Goal: Information Seeking & Learning: Check status

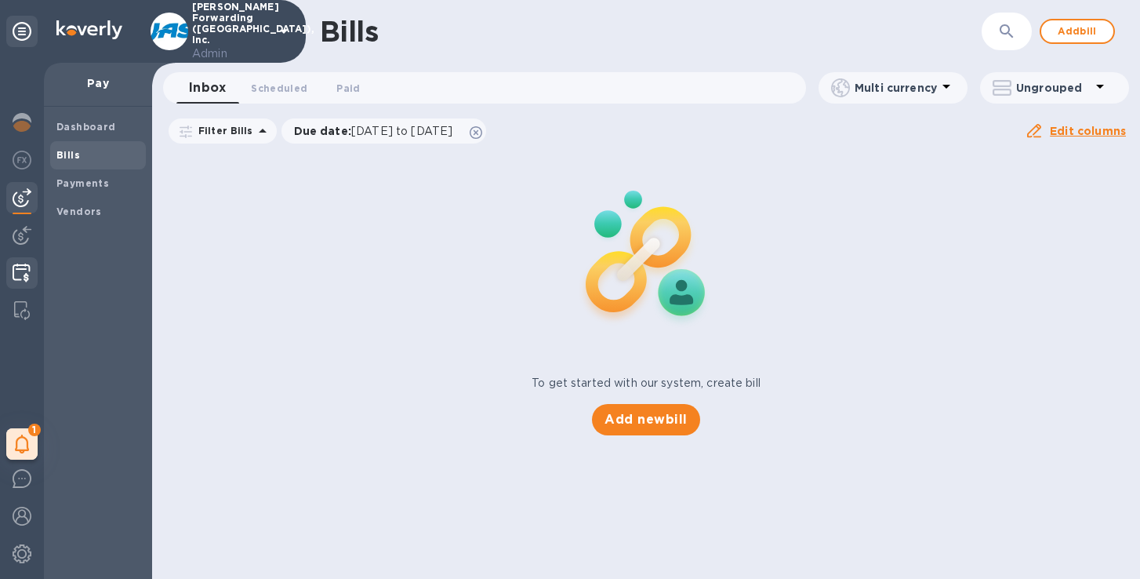
click at [20, 271] on img at bounding box center [22, 272] width 18 height 19
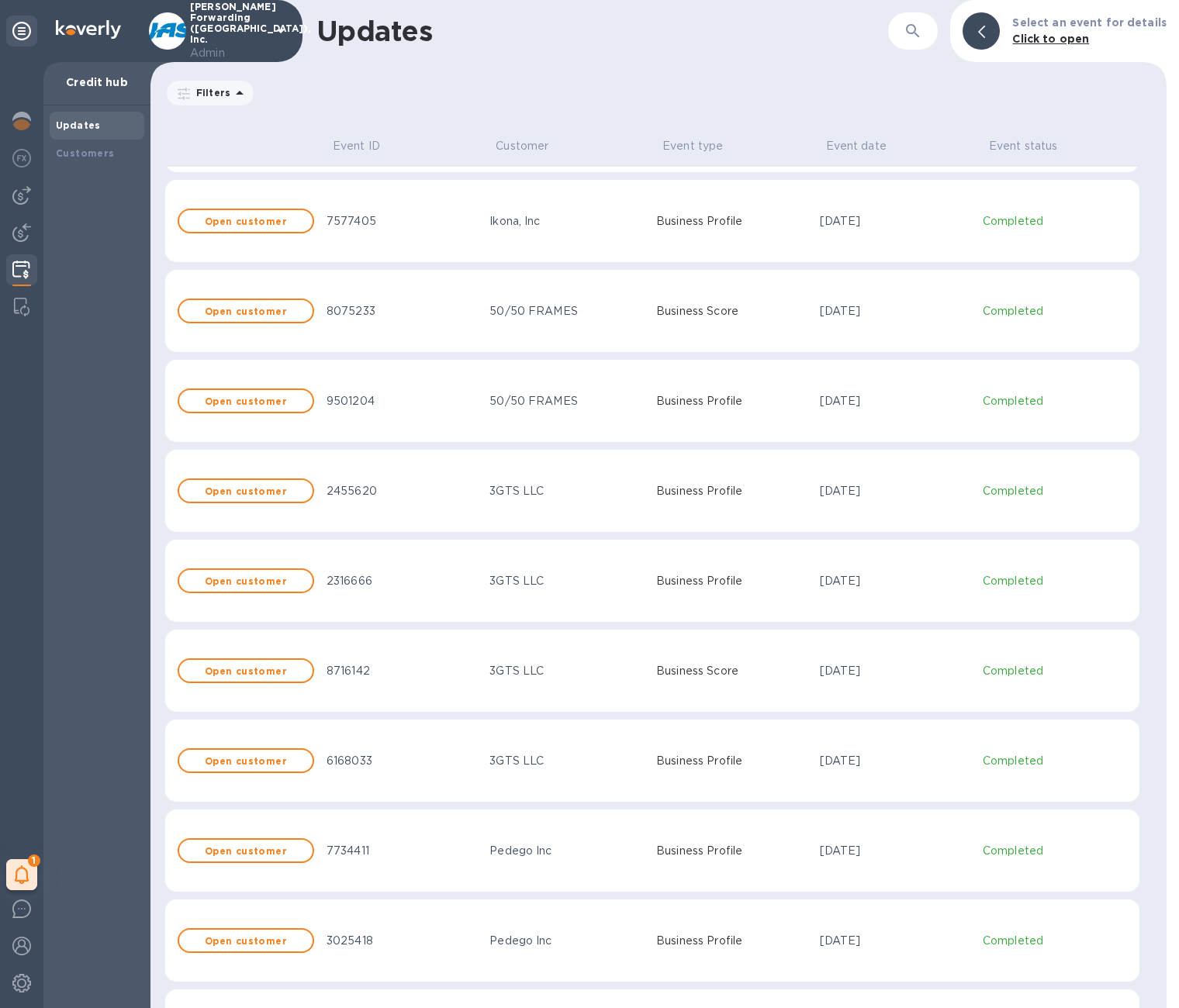
click at [624, 572] on div "3GTS LLC" at bounding box center [567, 582] width 154 height 16
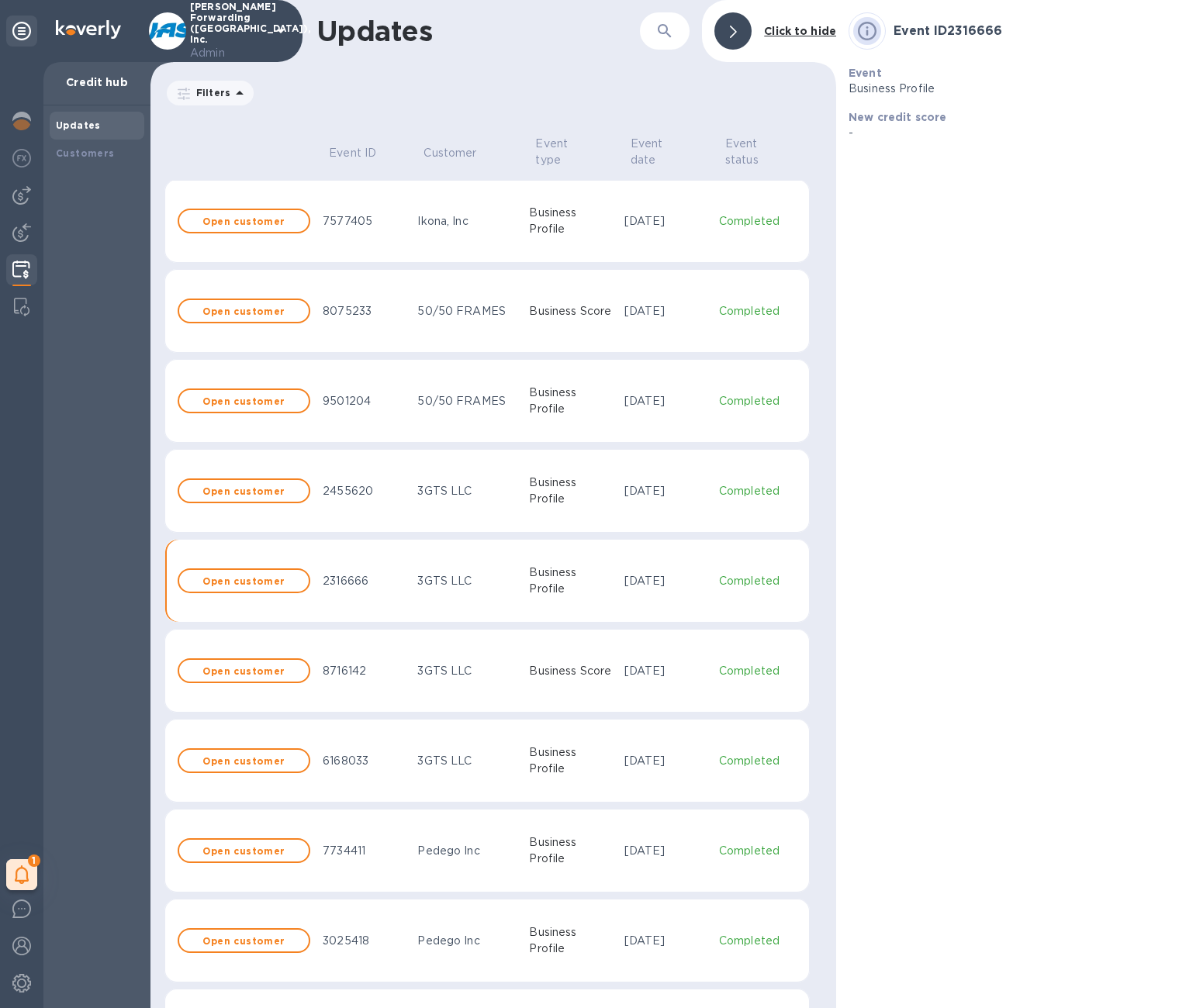
click at [429, 572] on td "3GTS LLC" at bounding box center [467, 671] width 112 height 84
click at [384, 572] on td "6168033" at bounding box center [364, 761] width 95 height 84
click at [99, 152] on b "Customers" at bounding box center [85, 153] width 59 height 12
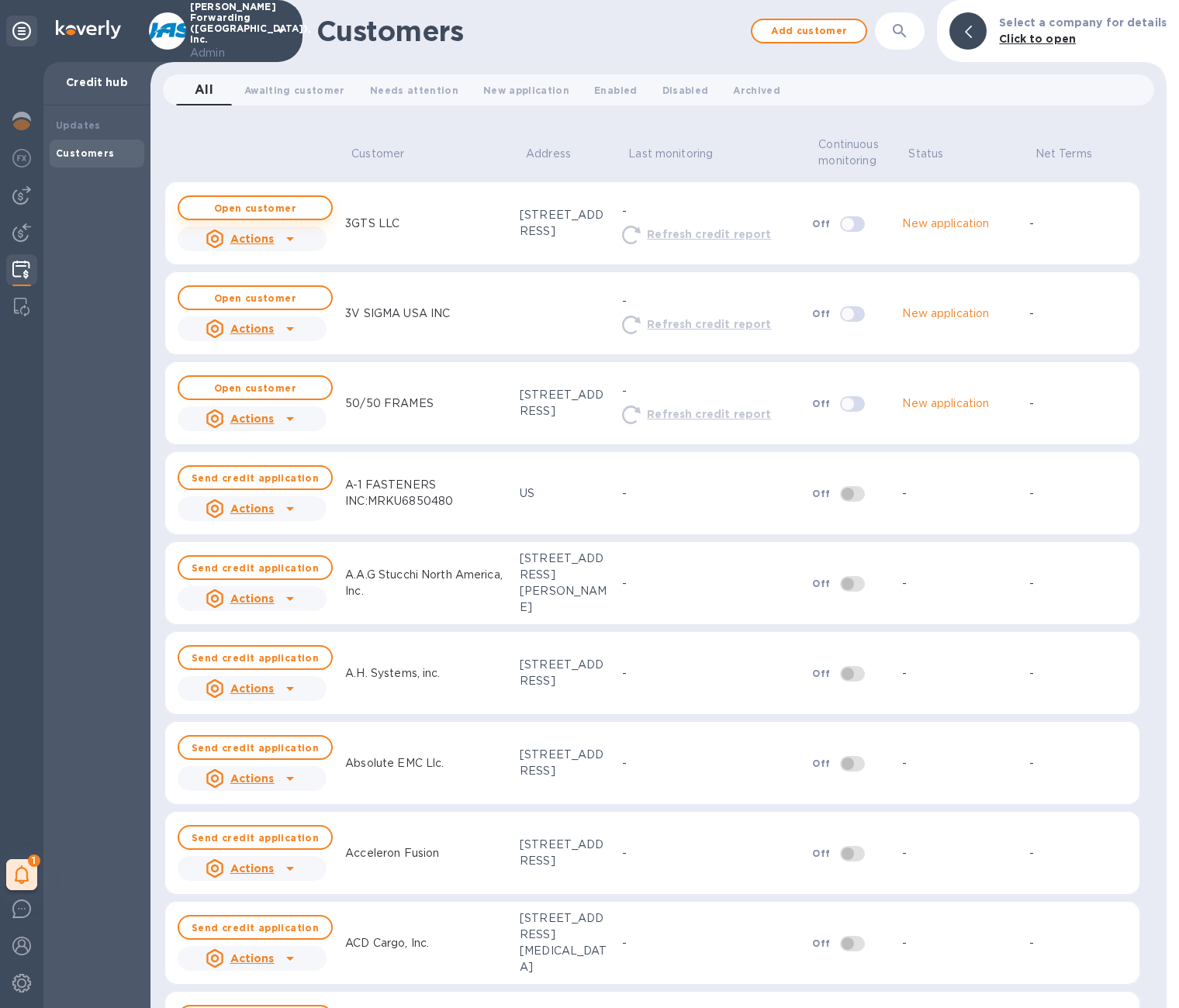
click at [246, 205] on b "Open customer" at bounding box center [254, 209] width 82 height 12
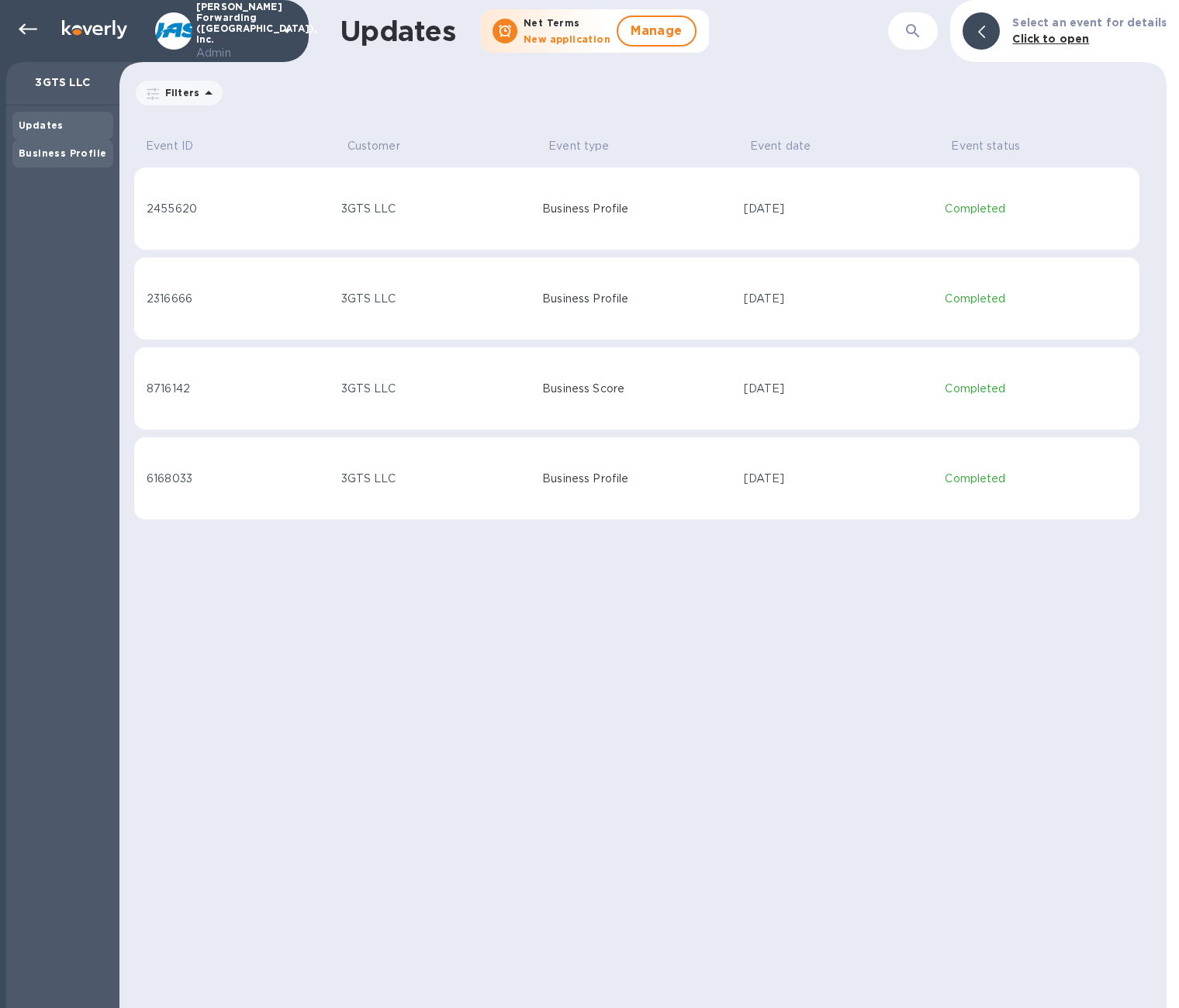
click at [62, 156] on b "Business Profile" at bounding box center [62, 153] width 88 height 12
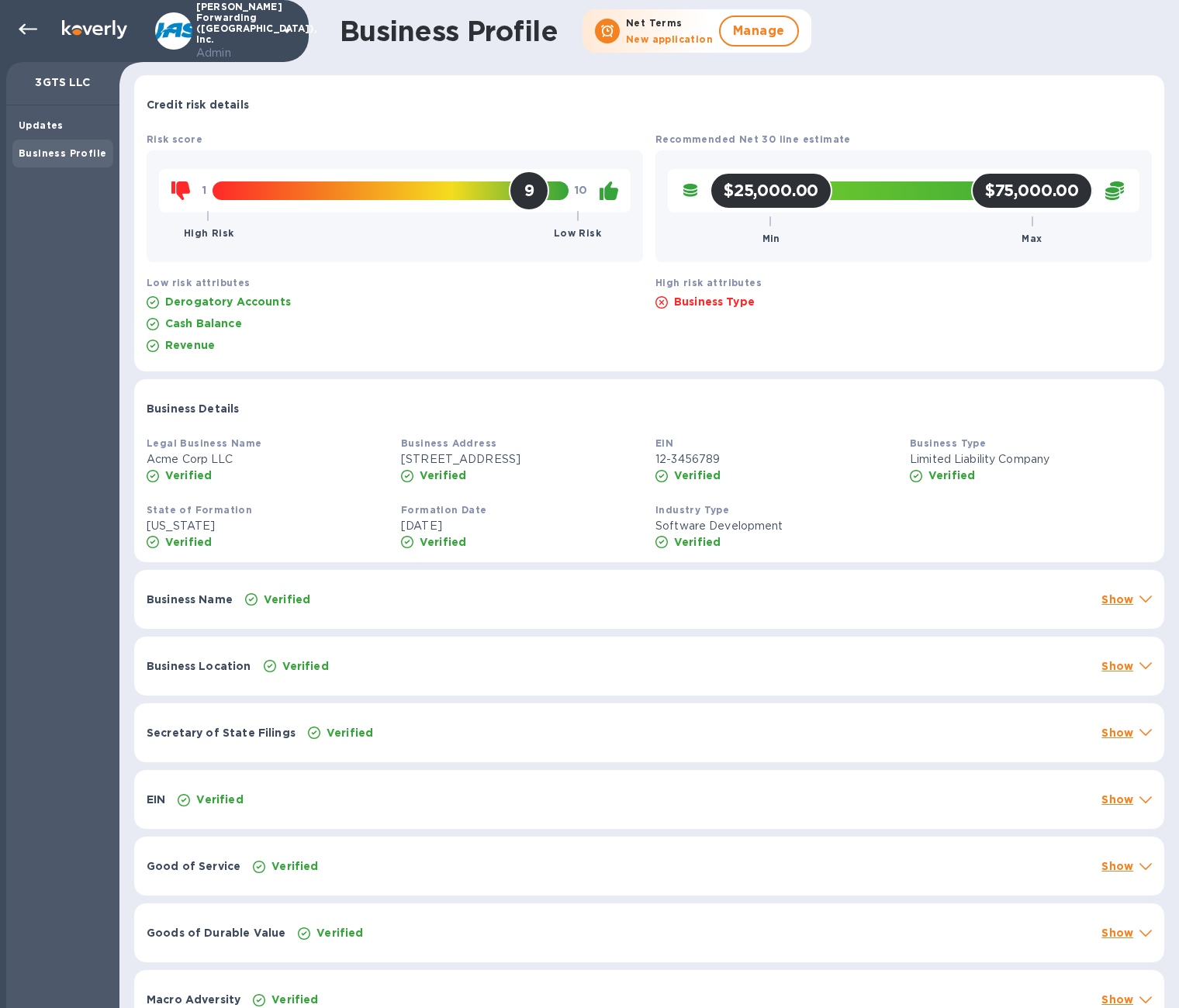
scroll to position [25, 0]
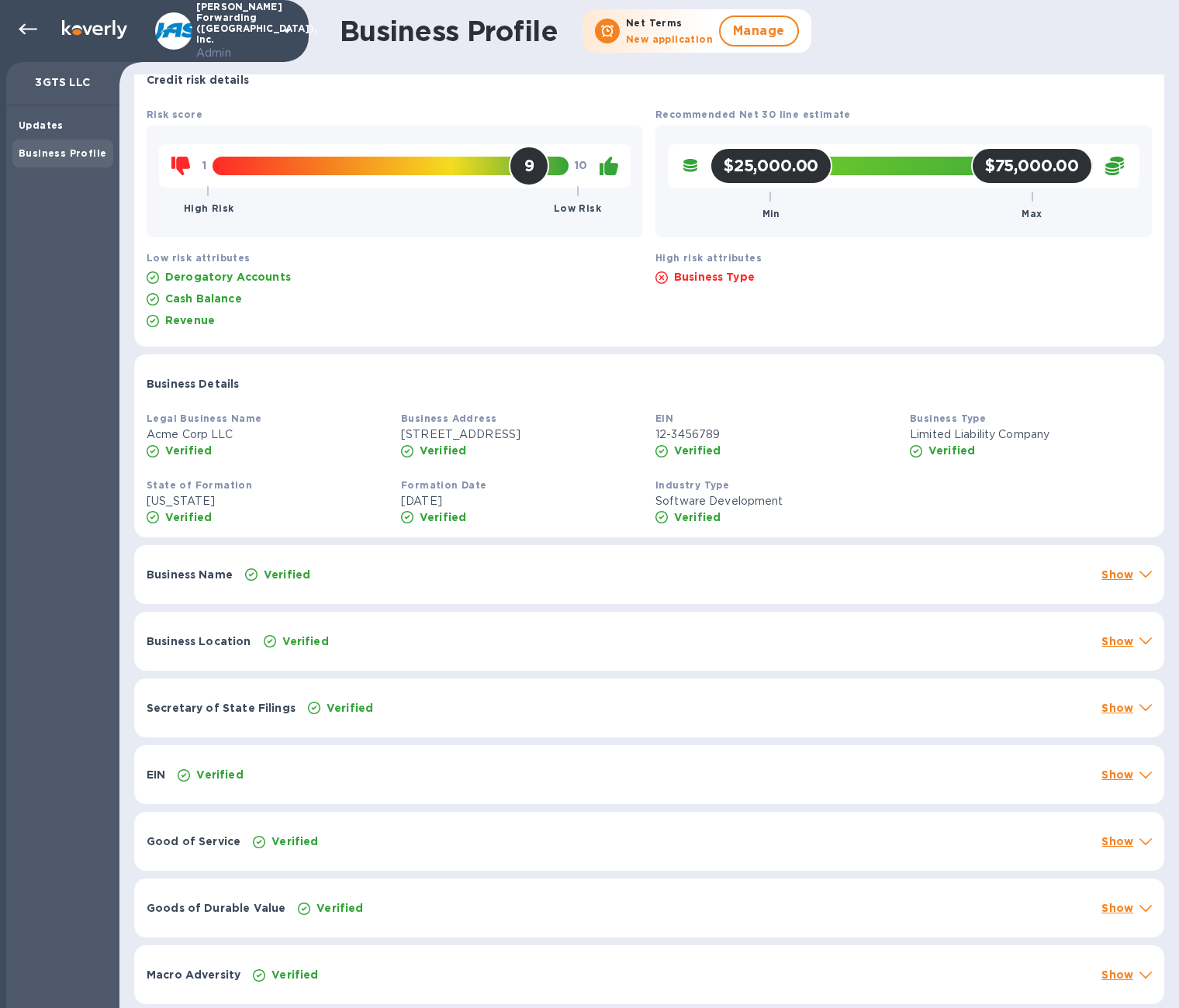
click at [462, 572] on div "Verified" at bounding box center [672, 842] width 843 height 22
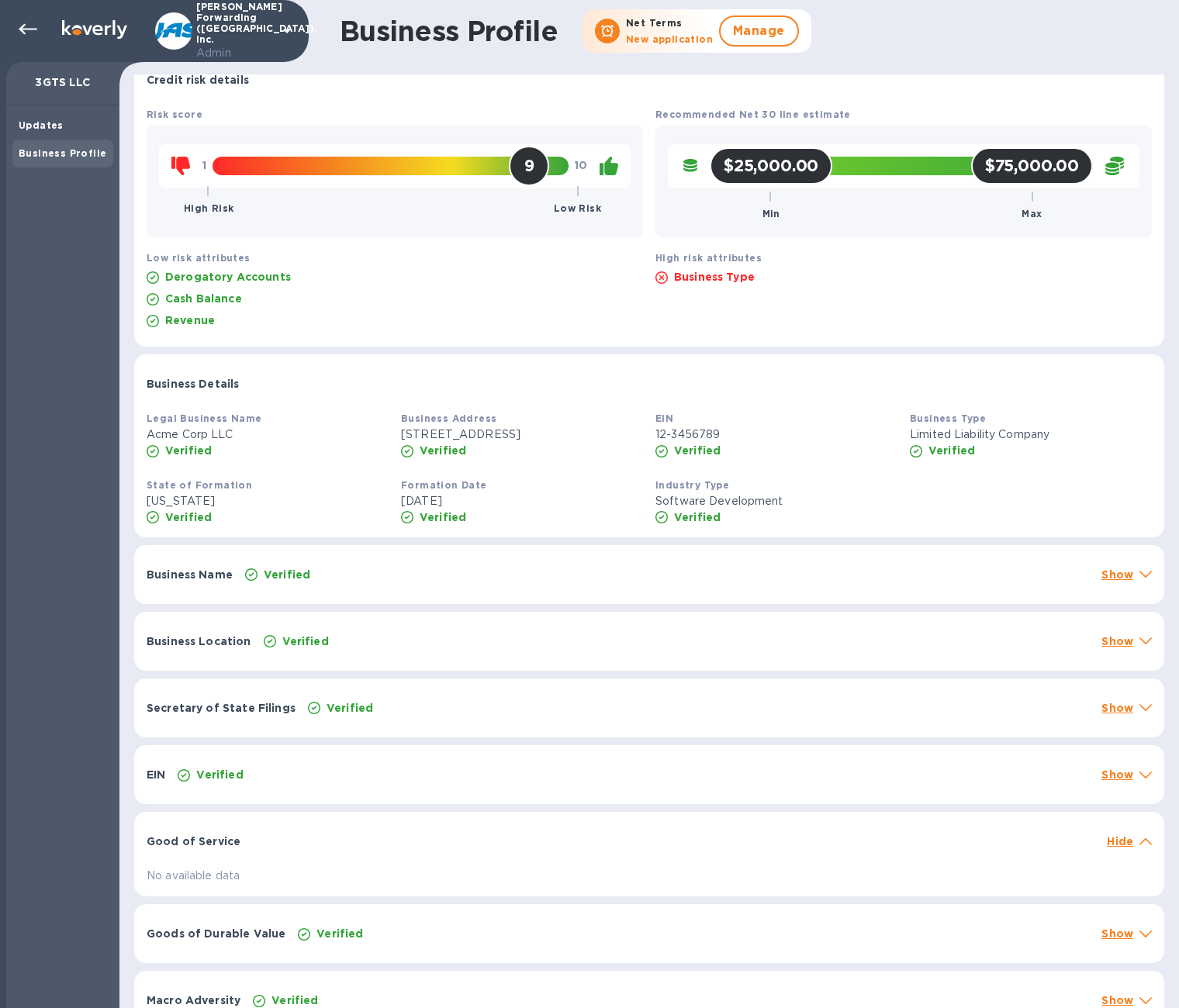
click at [462, 572] on div at bounding box center [673, 834] width 854 height 13
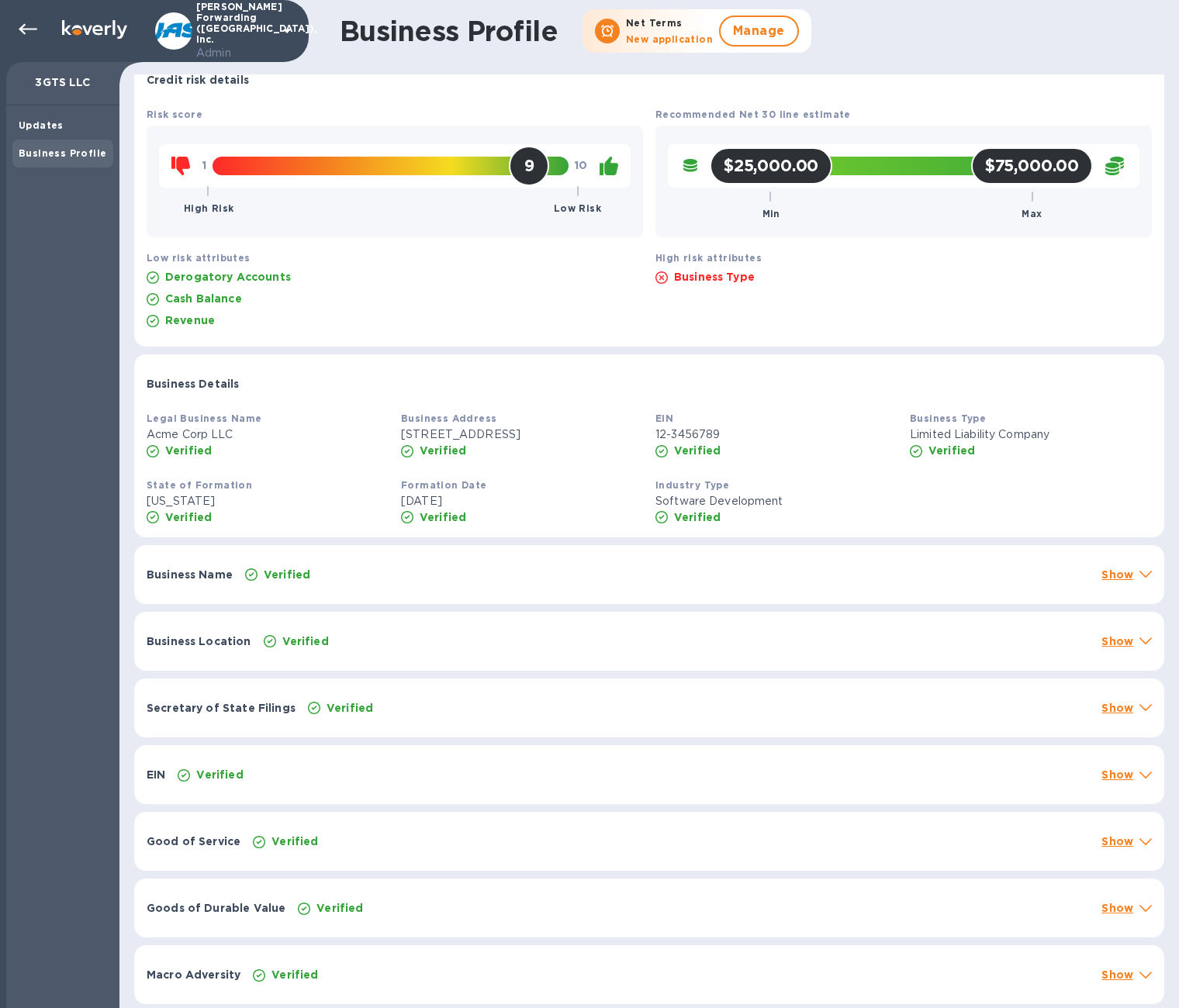
click at [458, 572] on div "Verified" at bounding box center [693, 908] width 797 height 22
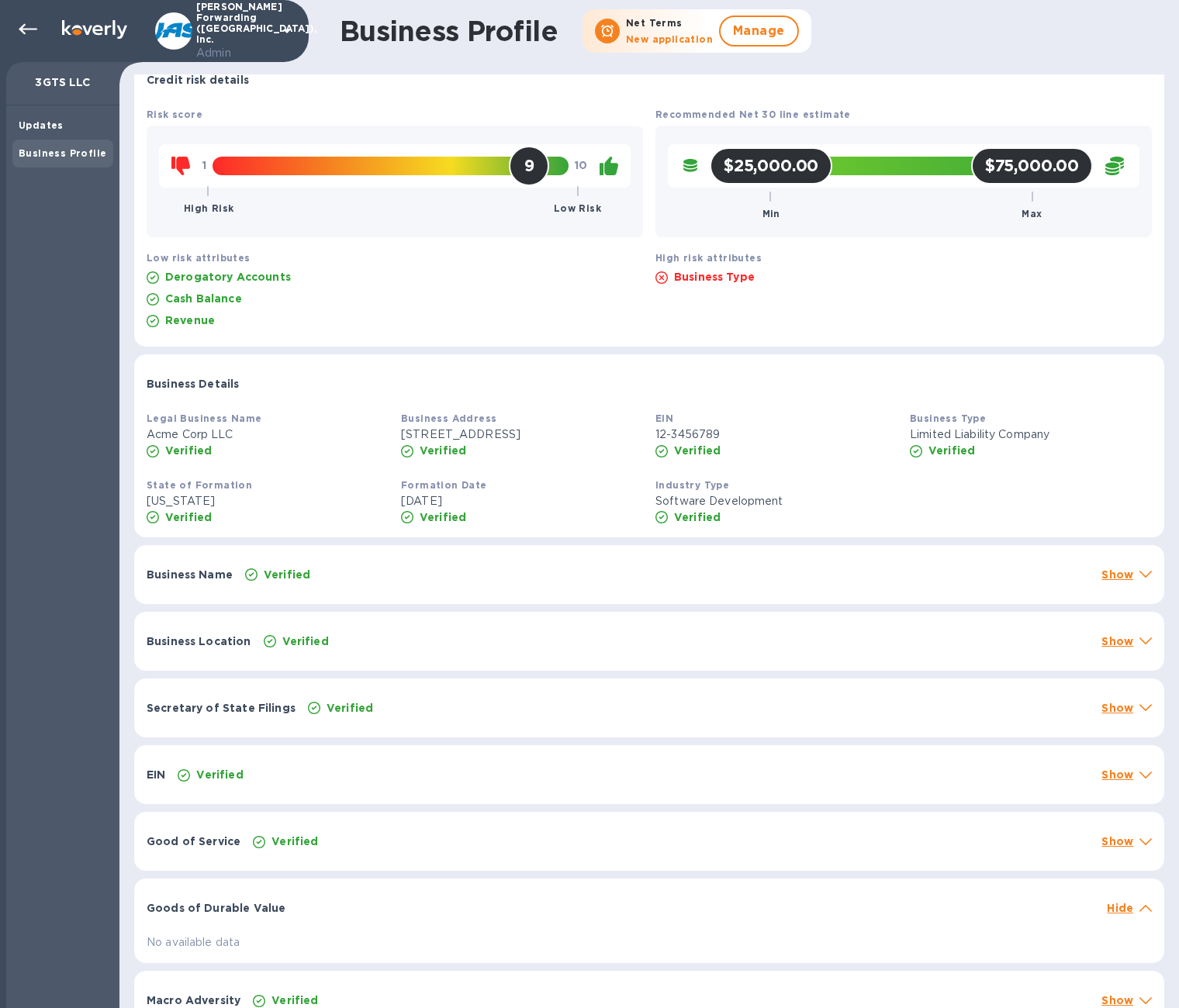
click at [458, 572] on div at bounding box center [696, 900] width 809 height 13
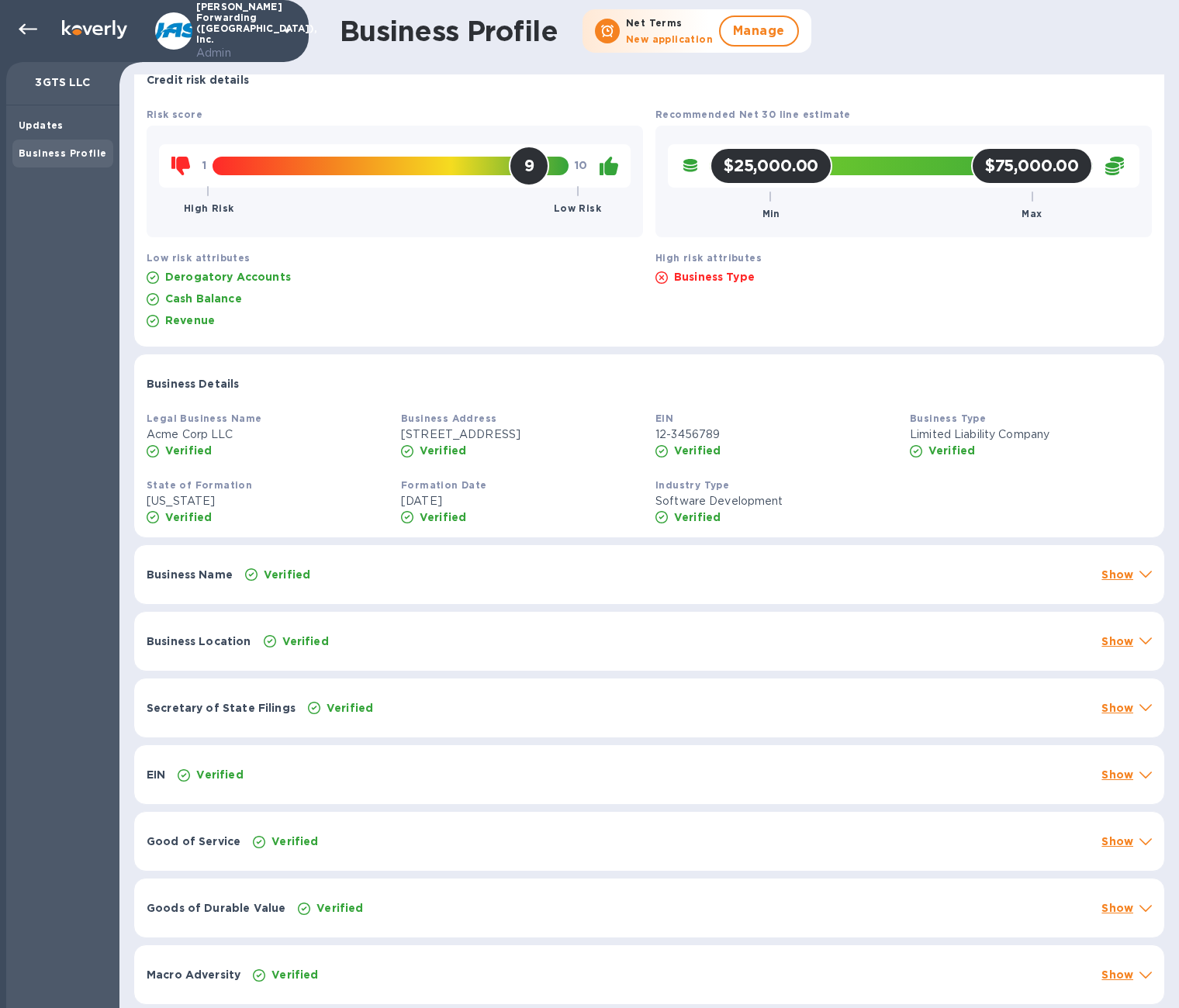
click at [466, 572] on div "Macro Adversity Verified Show" at bounding box center [649, 975] width 1030 height 59
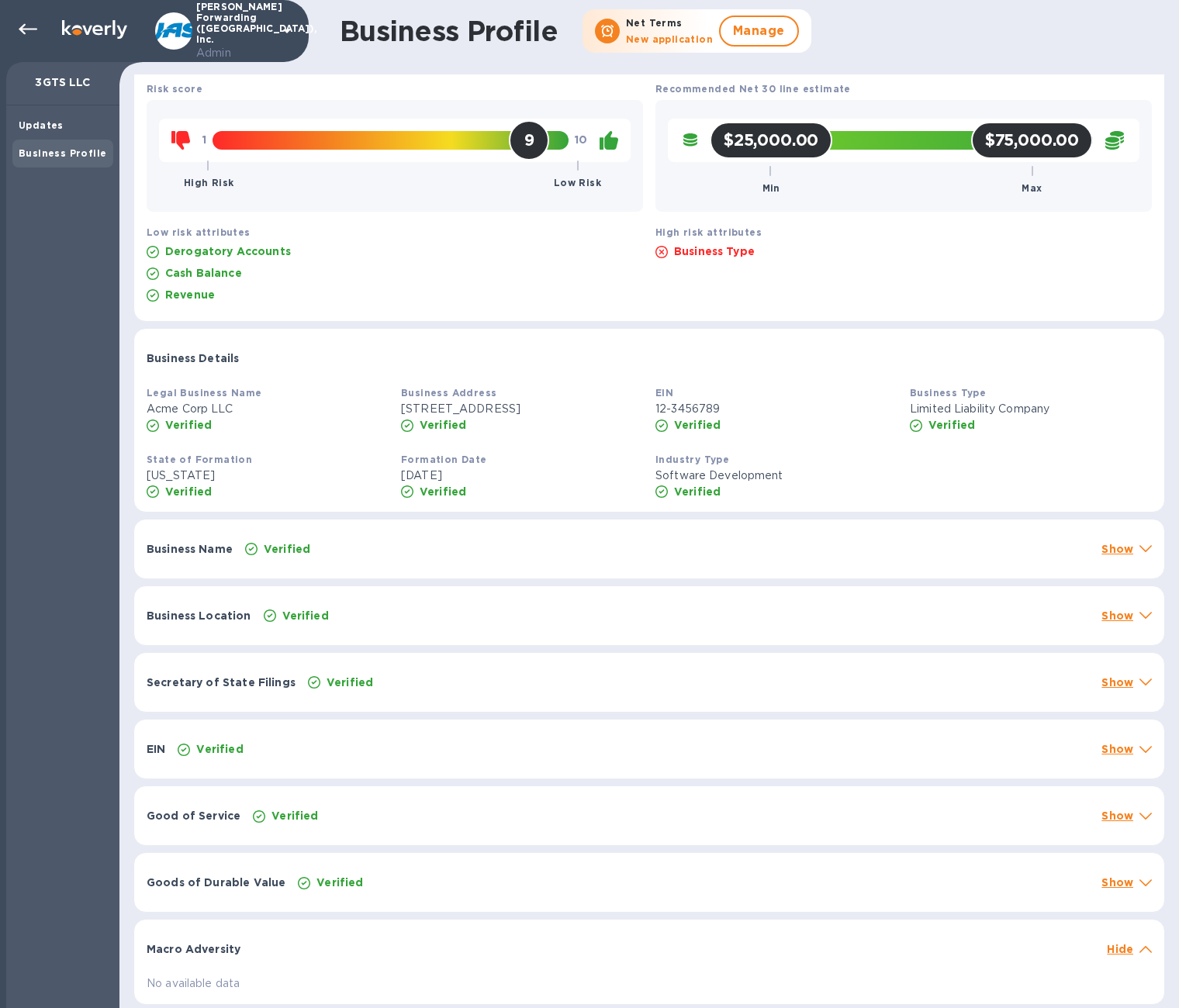
click at [458, 572] on div "Macro Adversity" at bounding box center [620, 950] width 960 height 28
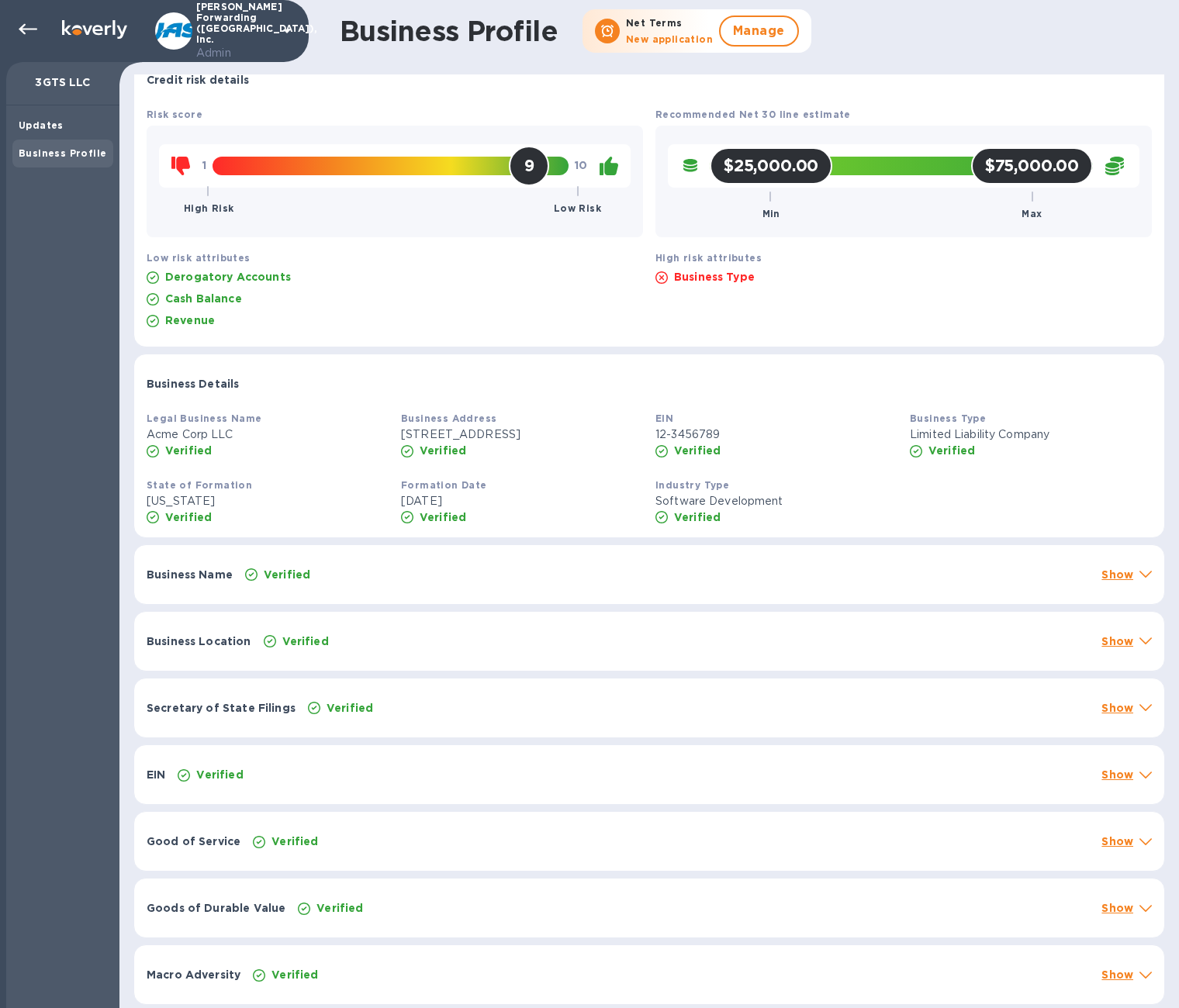
click at [422, 572] on div "Verified" at bounding box center [633, 775] width 918 height 22
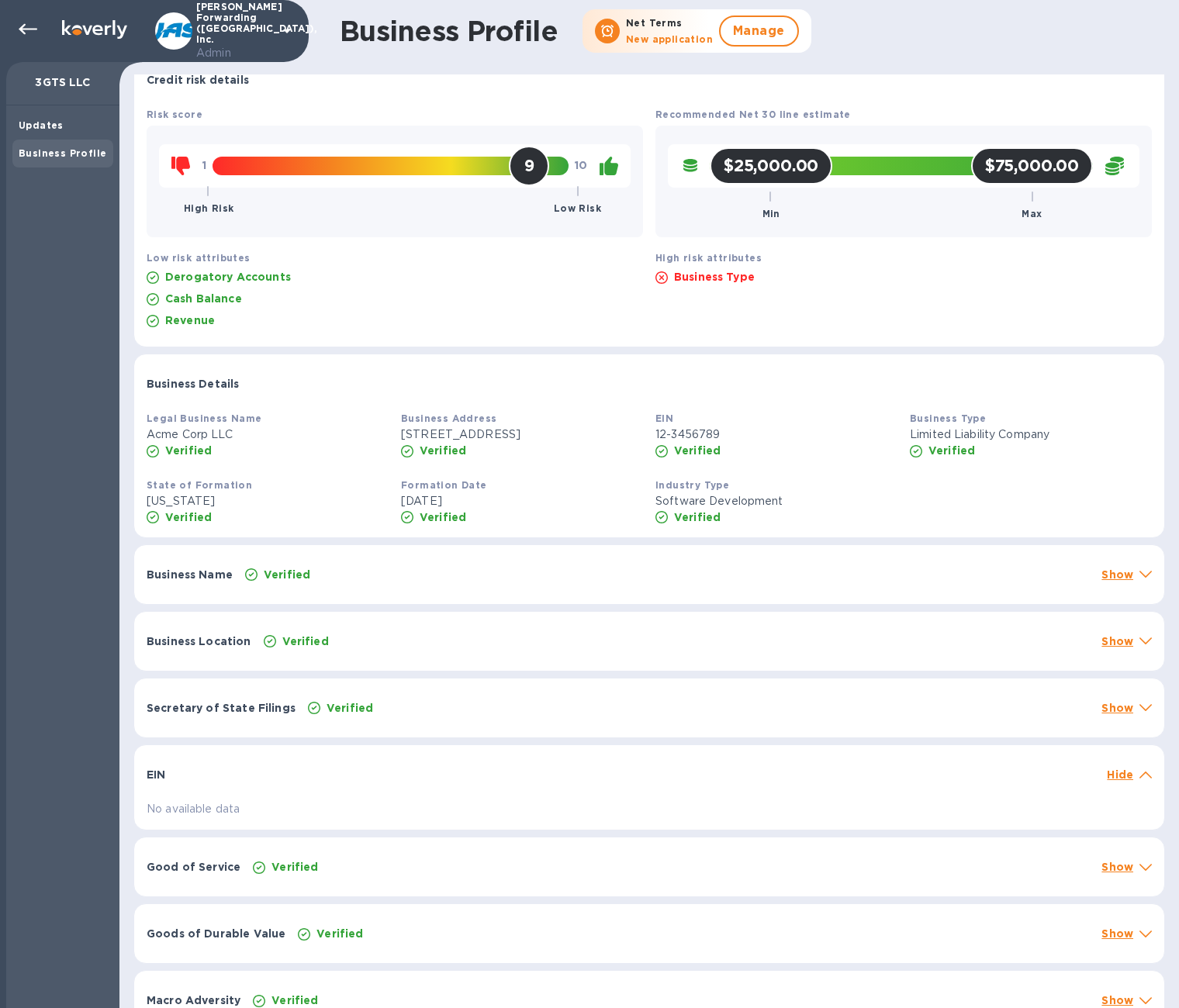
click at [422, 572] on div "EIN" at bounding box center [620, 775] width 960 height 28
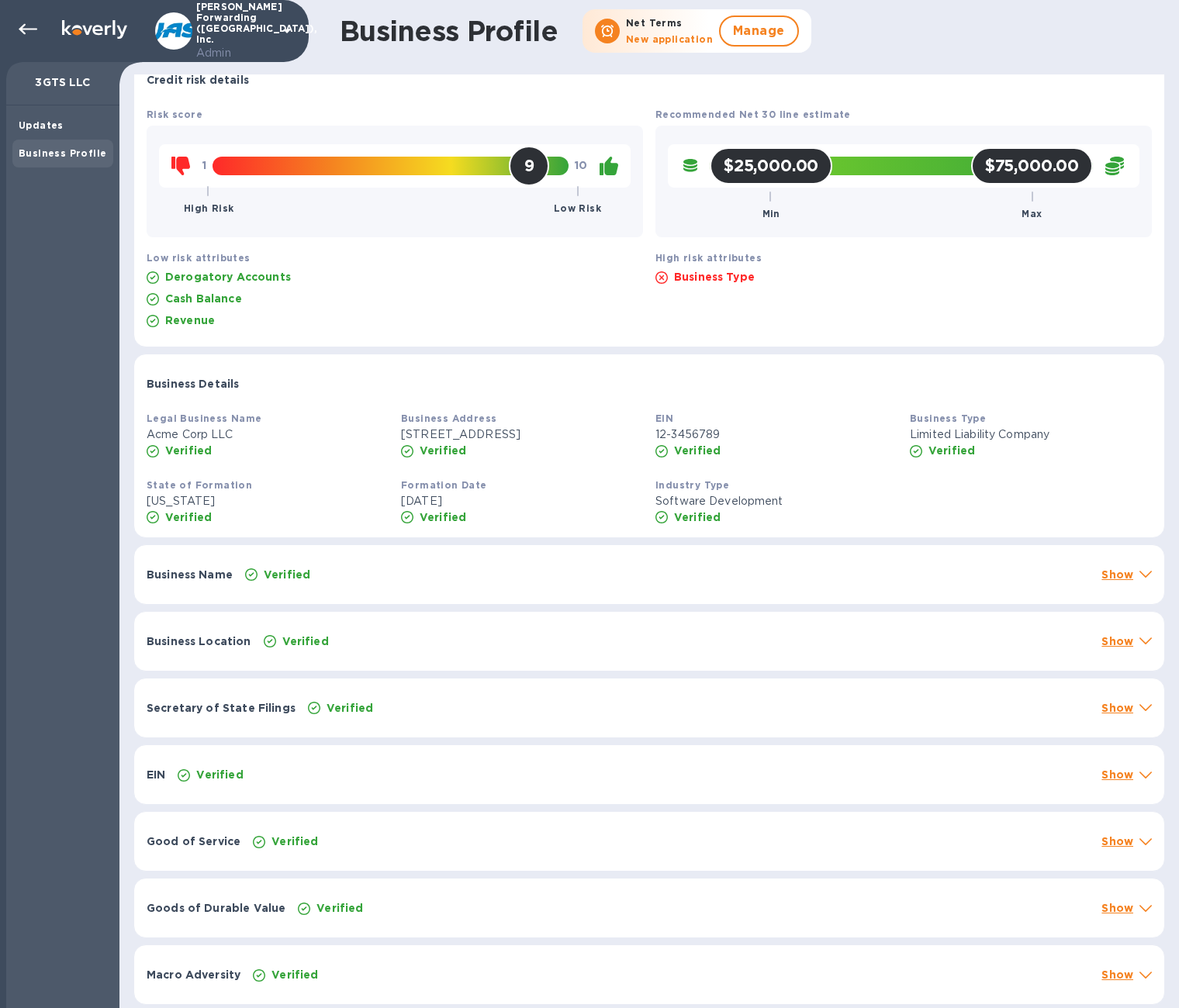
click at [422, 572] on div "Secretary of State Filings Verified Show" at bounding box center [649, 708] width 1030 height 59
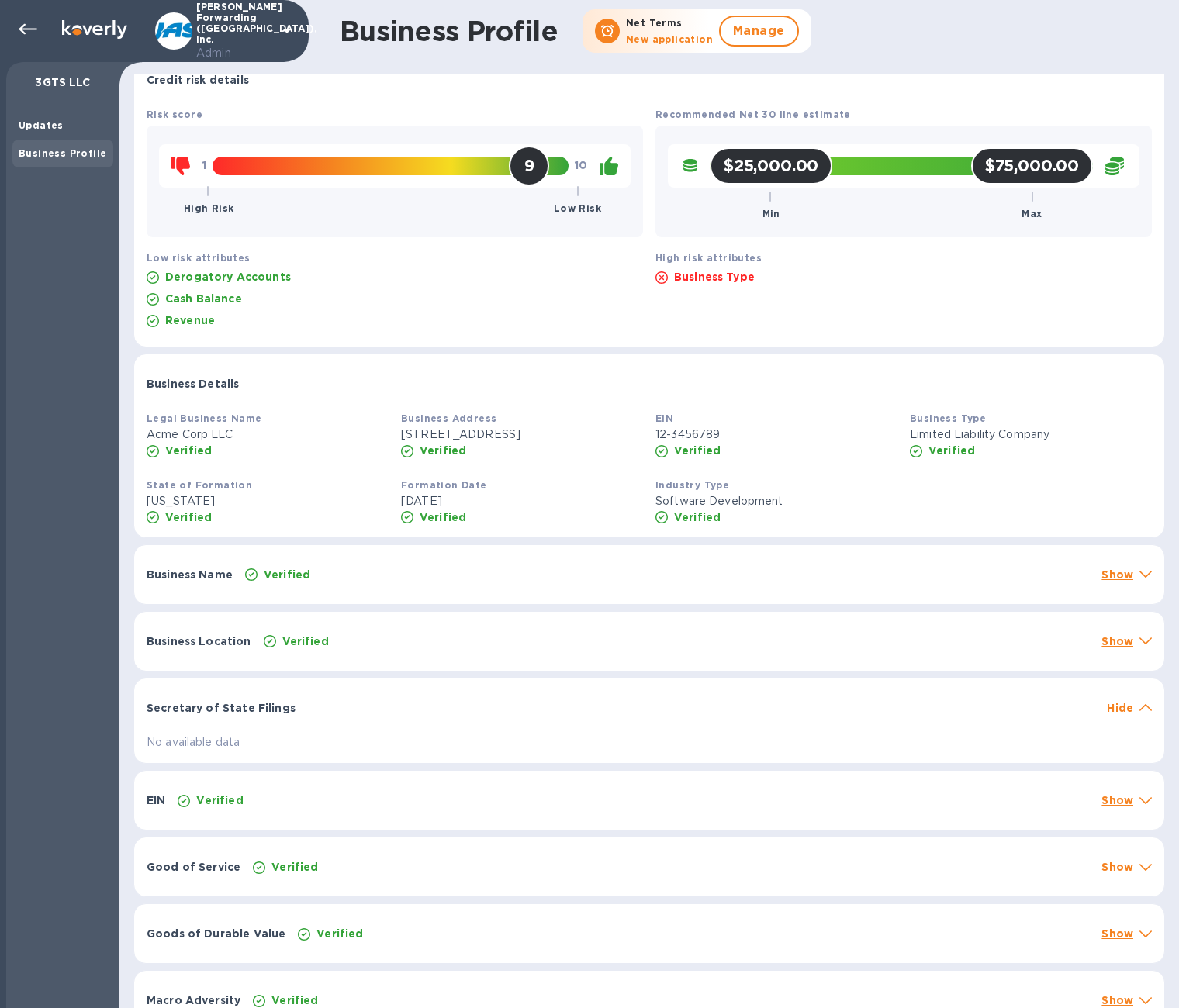
click at [422, 572] on div "Secretary of State Filings" at bounding box center [620, 708] width 960 height 28
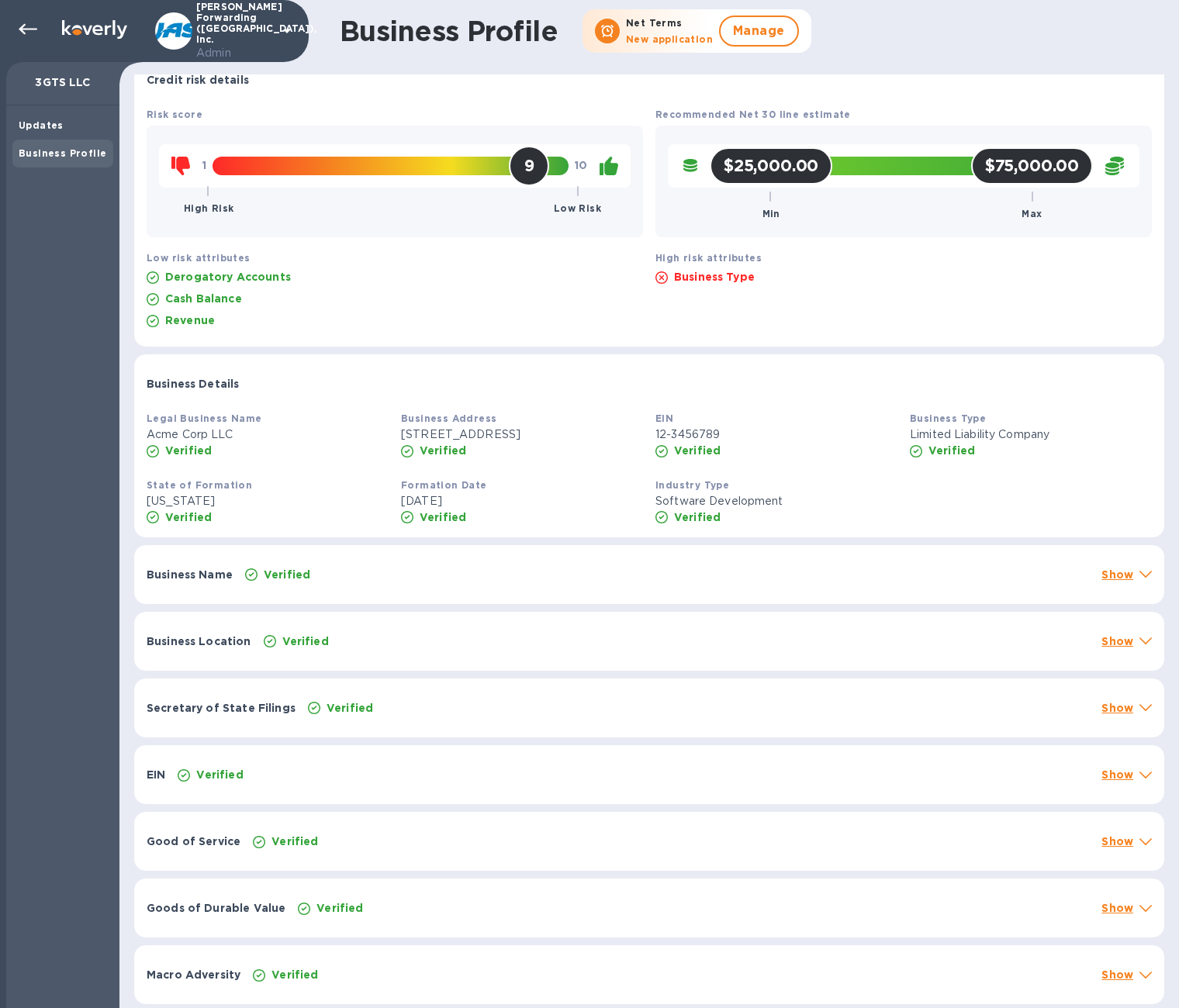
click at [421, 572] on div "Verified" at bounding box center [676, 642] width 832 height 22
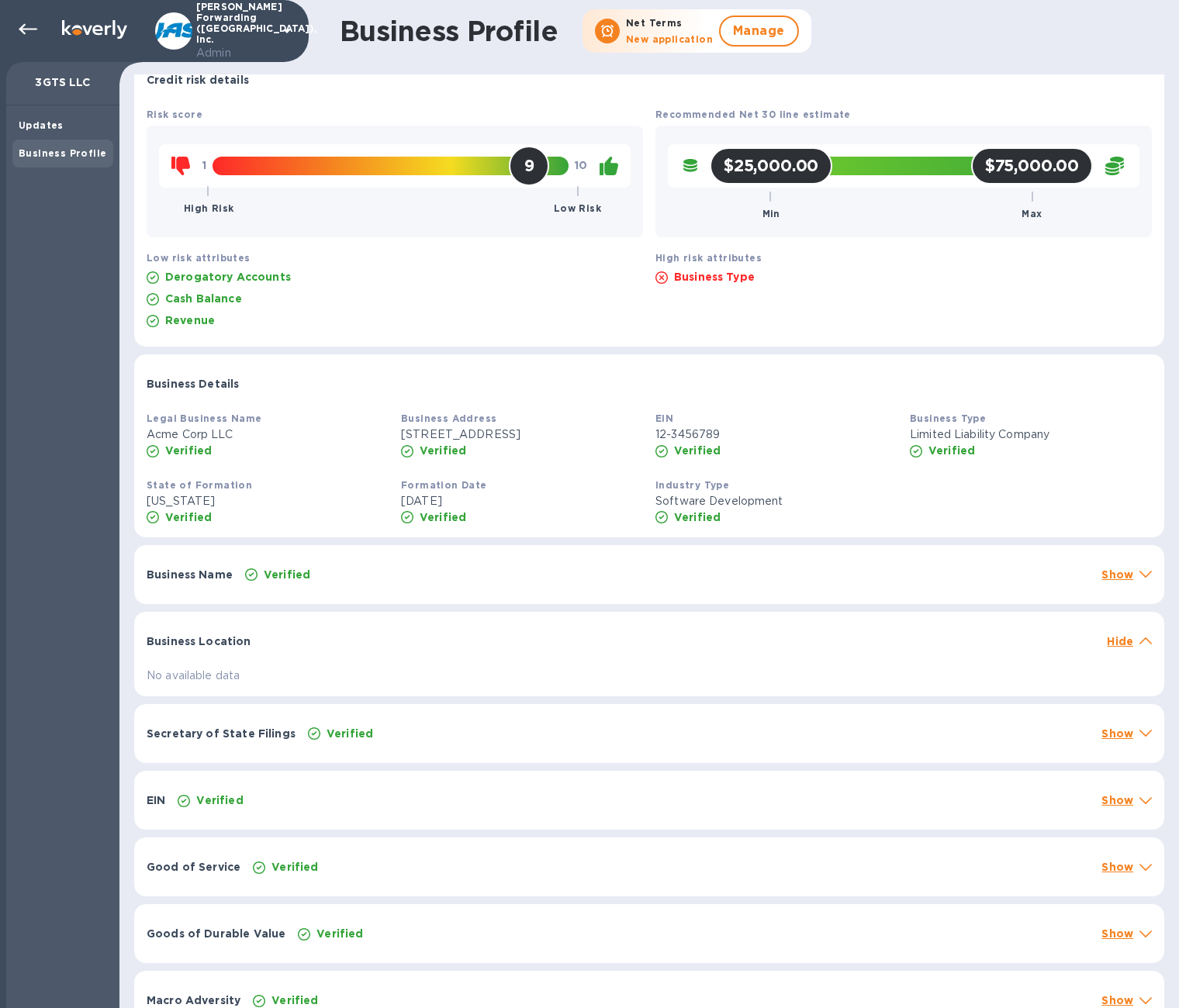
click at [421, 572] on div at bounding box center [679, 633] width 844 height 13
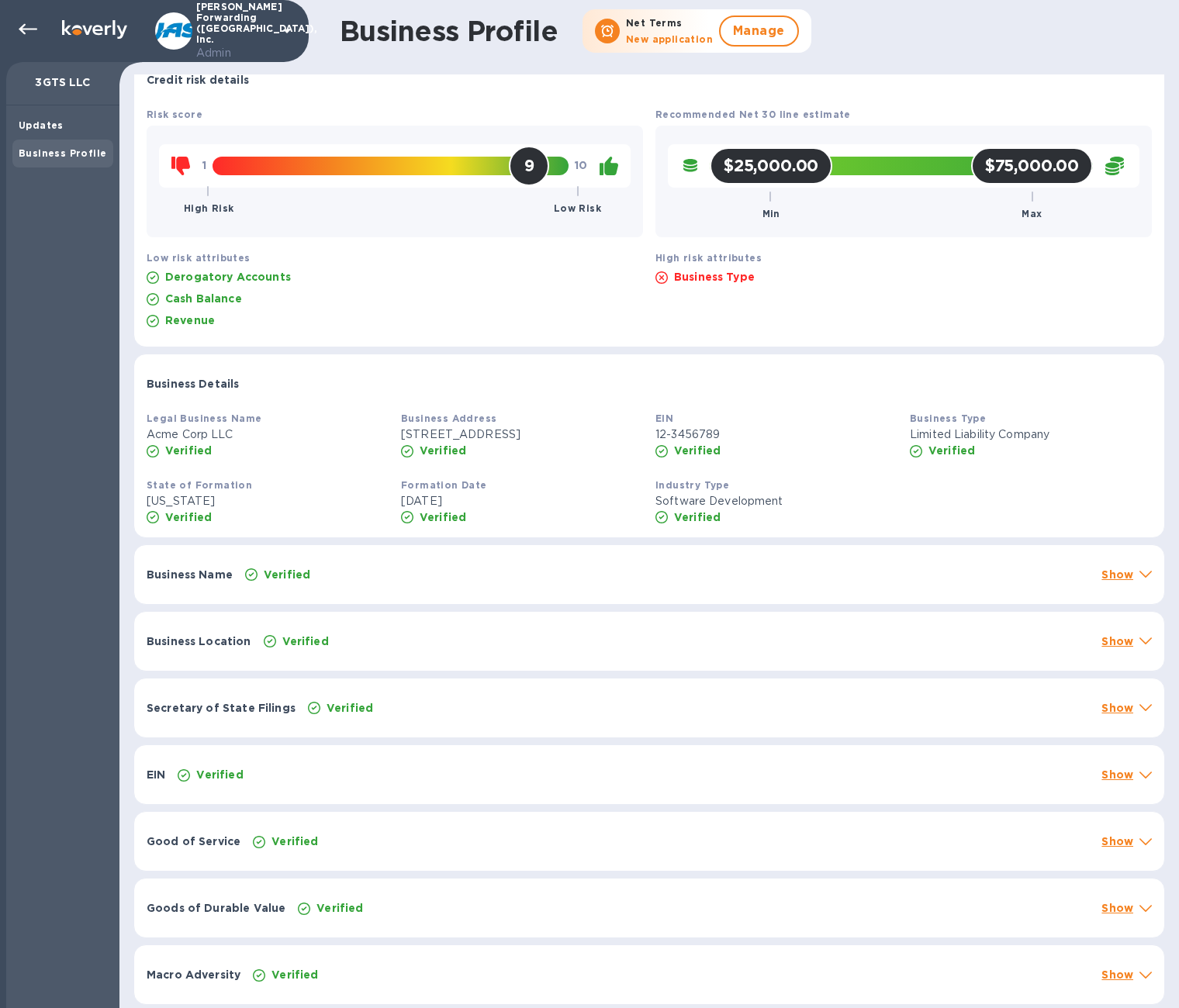
click at [418, 566] on div "Verified" at bounding box center [667, 575] width 850 height 22
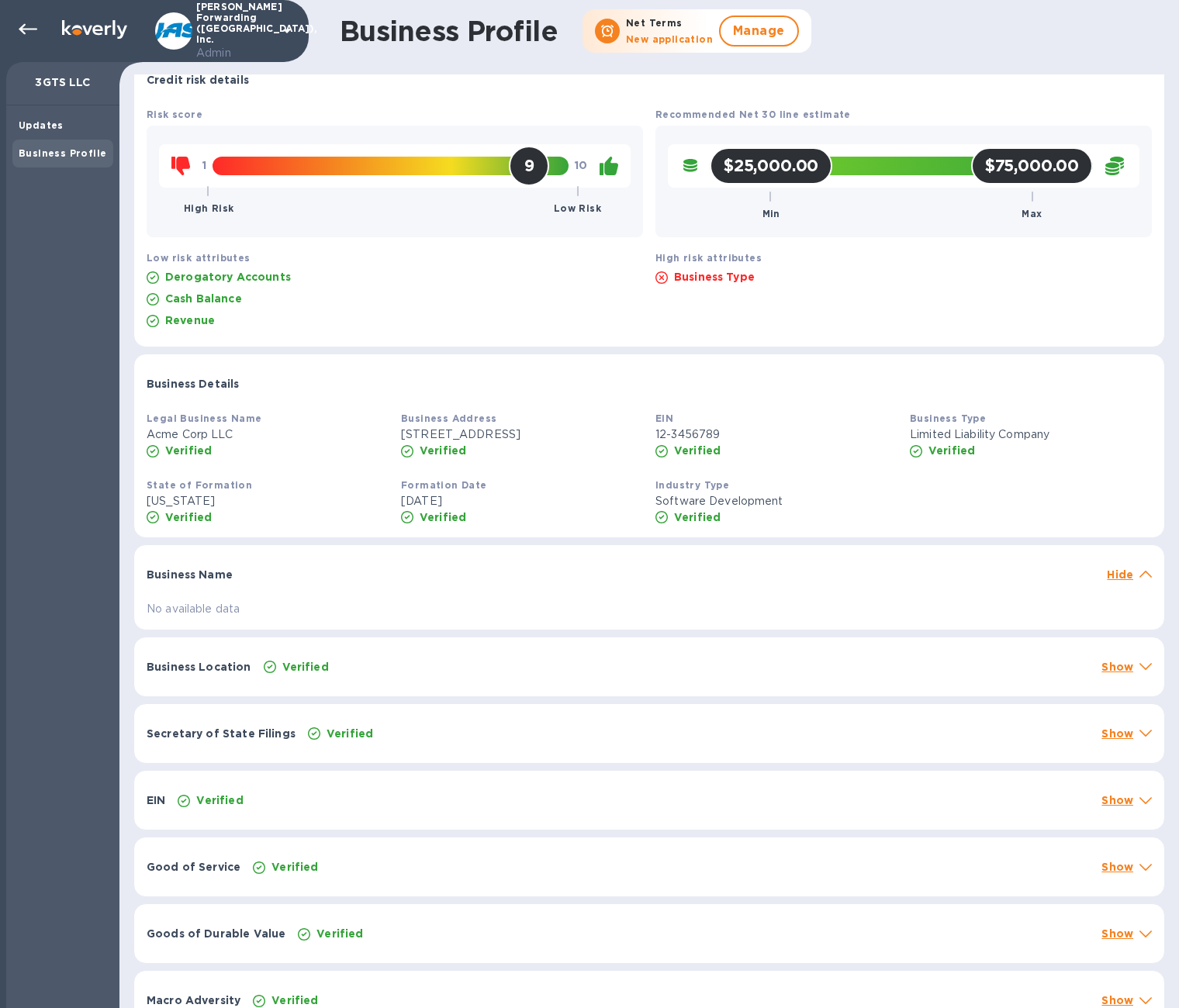
click at [418, 572] on div "Business Name" at bounding box center [620, 575] width 960 height 28
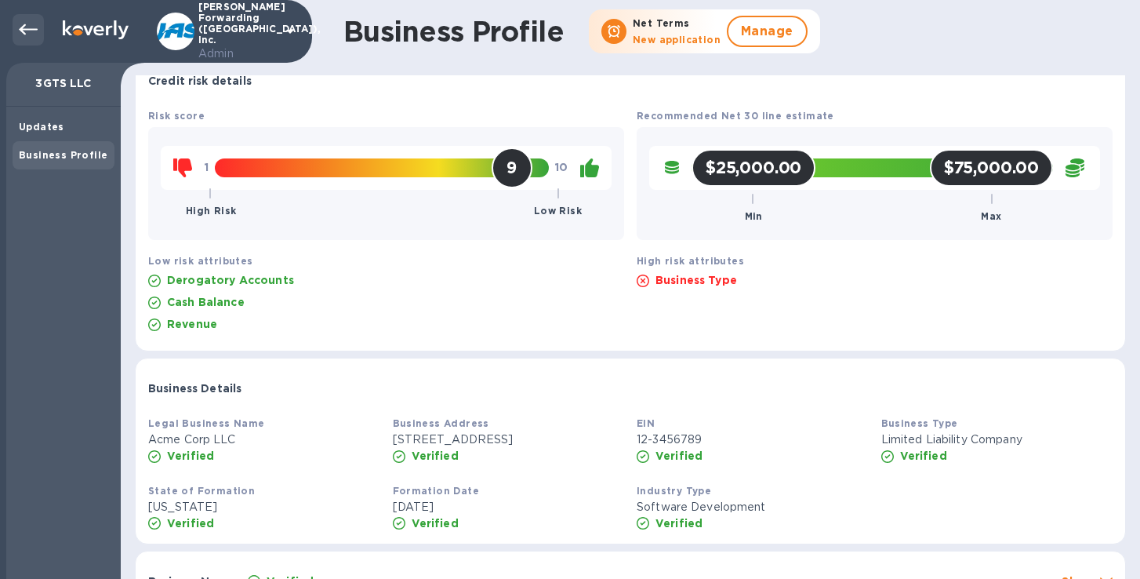
click at [29, 28] on icon at bounding box center [28, 29] width 19 height 11
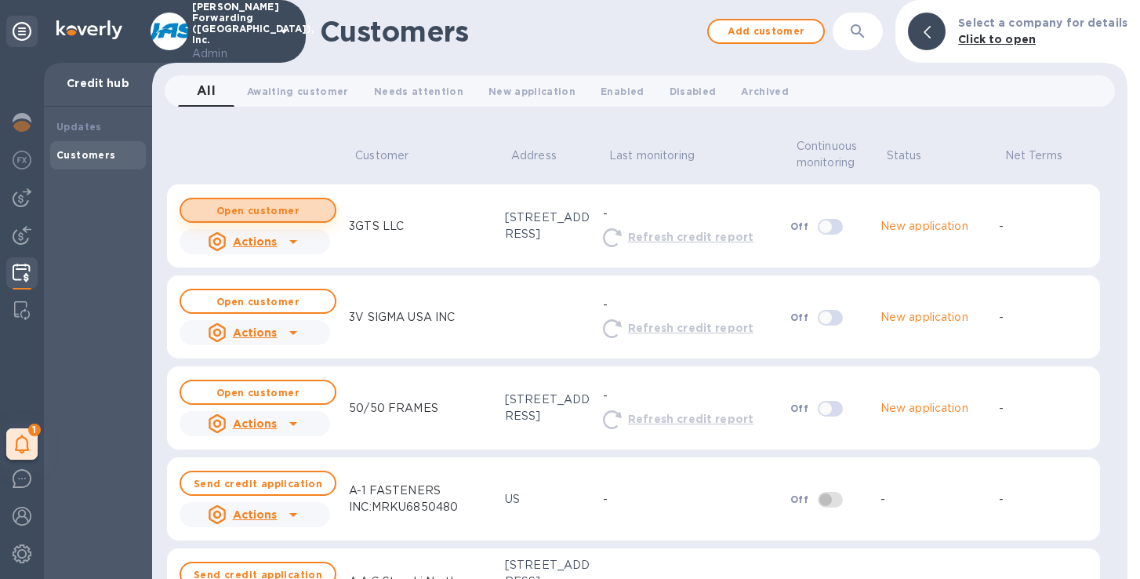
click at [239, 209] on b "Open customer" at bounding box center [257, 211] width 83 height 12
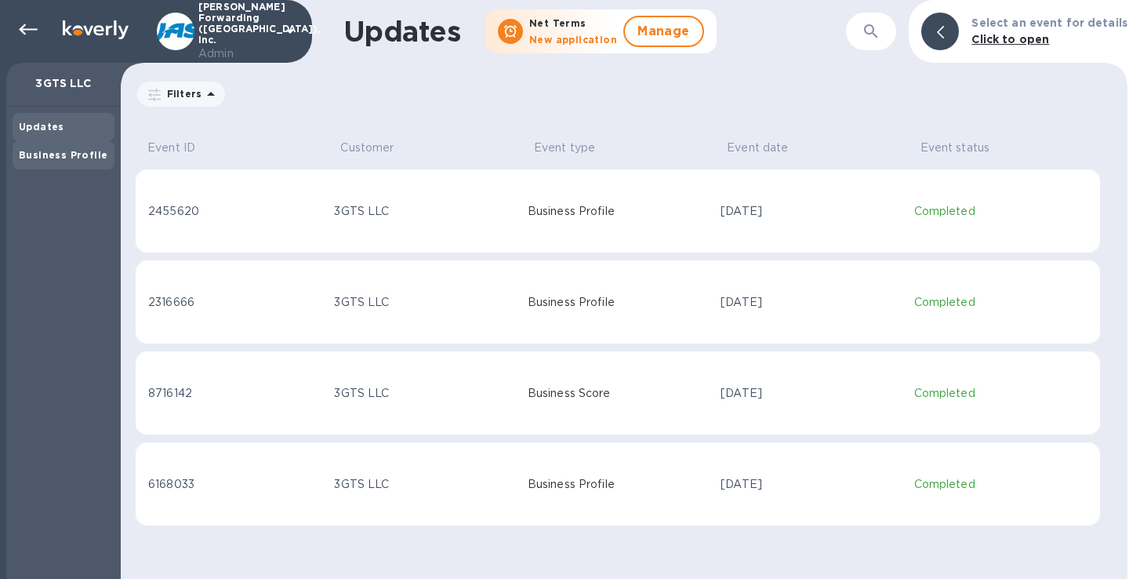
click at [76, 151] on b "Business Profile" at bounding box center [63, 155] width 89 height 12
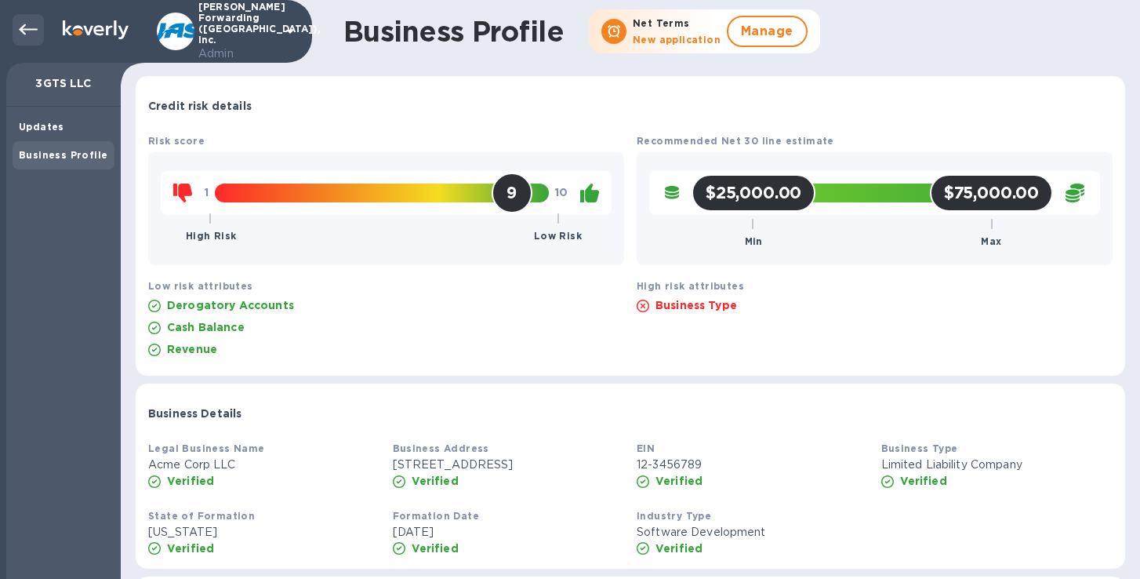
click at [27, 27] on icon at bounding box center [28, 29] width 19 height 19
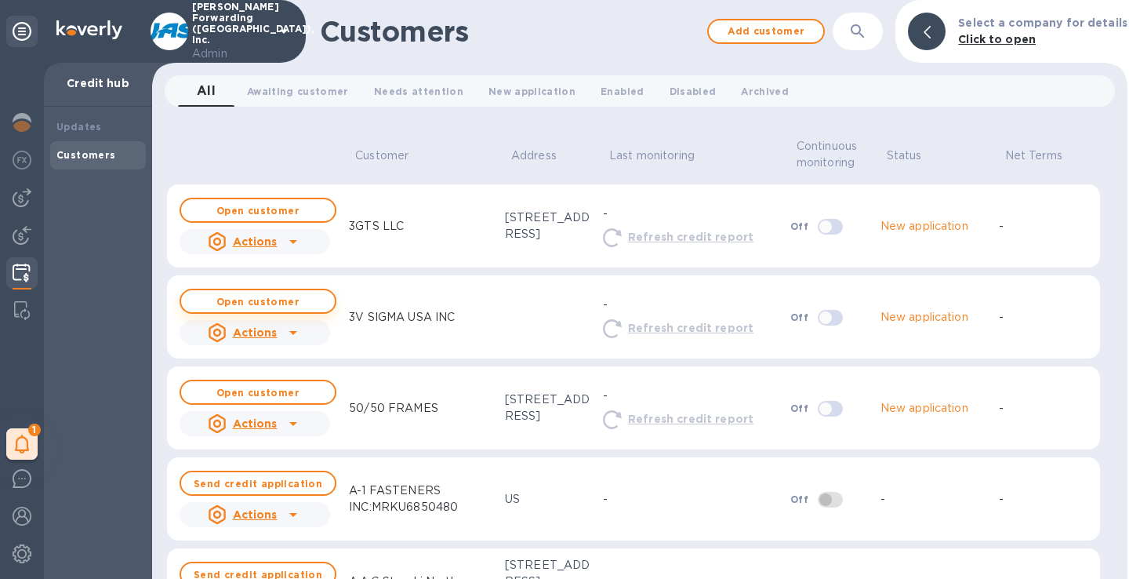
click at [310, 296] on span "Open customer" at bounding box center [258, 301] width 129 height 10
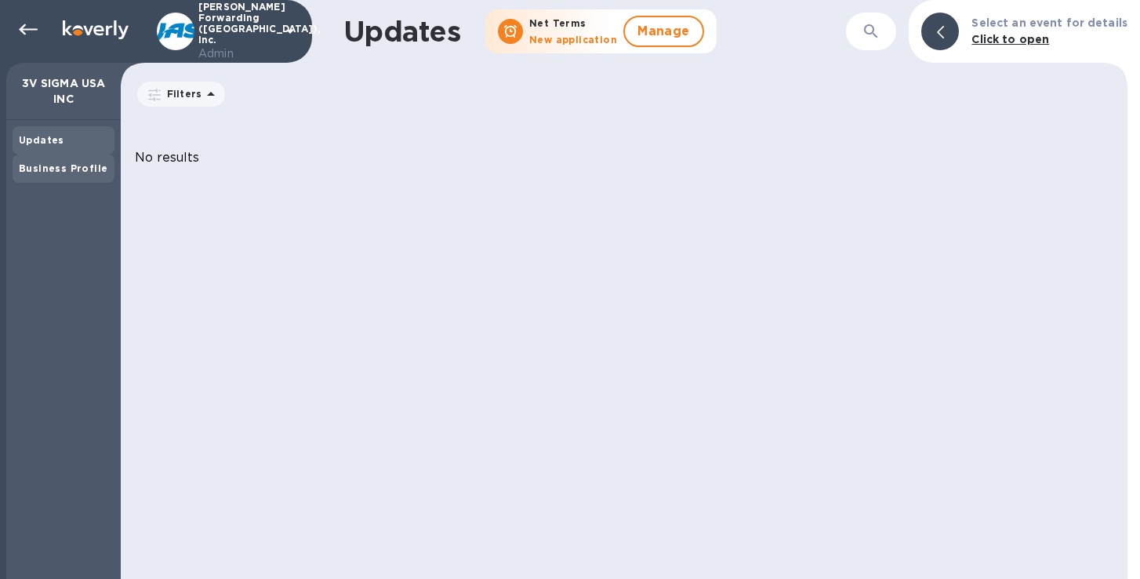
click at [78, 178] on div "Business Profile" at bounding box center [64, 168] width 102 height 28
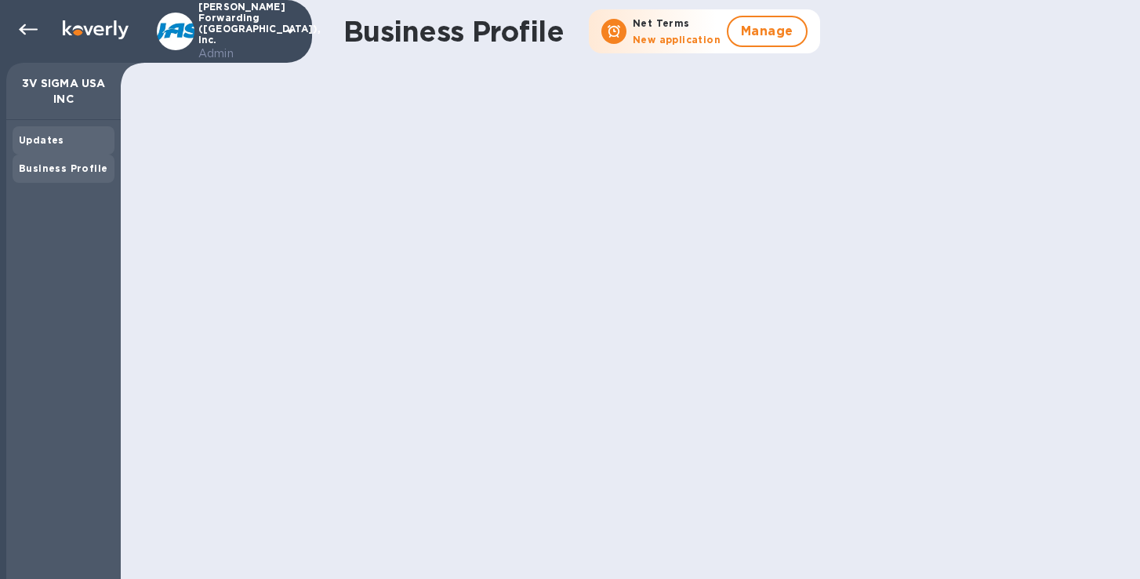
click at [45, 136] on b "Updates" at bounding box center [41, 140] width 45 height 12
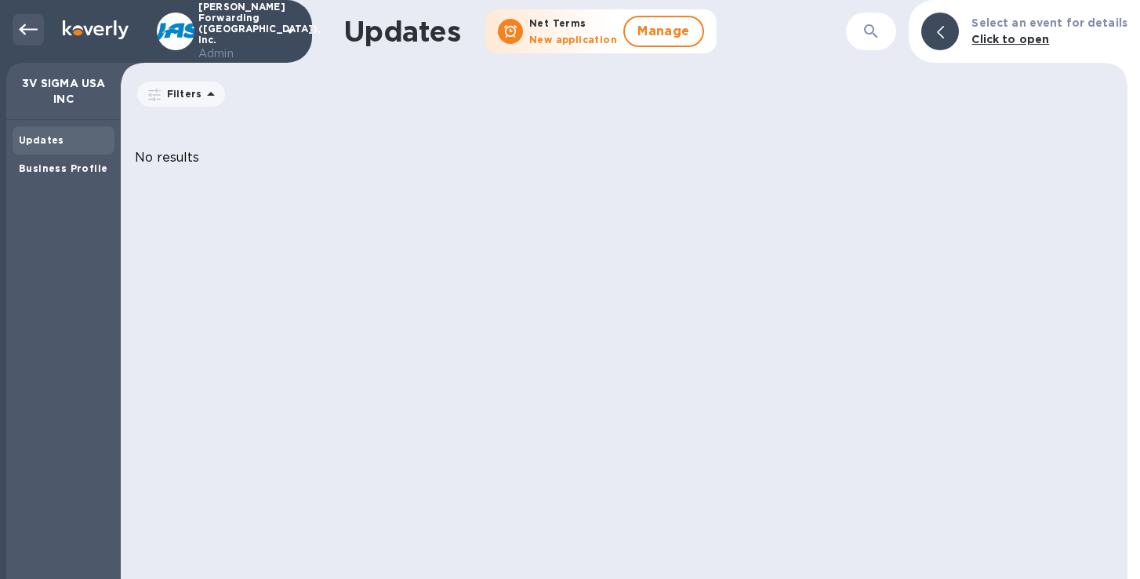
click at [21, 23] on icon at bounding box center [28, 29] width 19 height 19
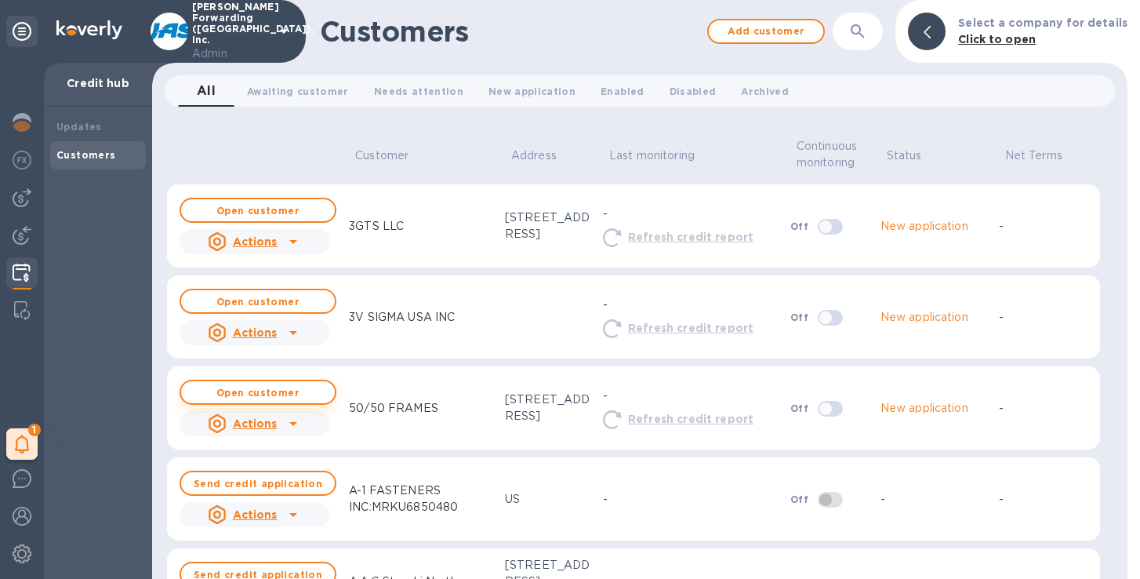
click at [262, 391] on b "Open customer" at bounding box center [257, 393] width 83 height 12
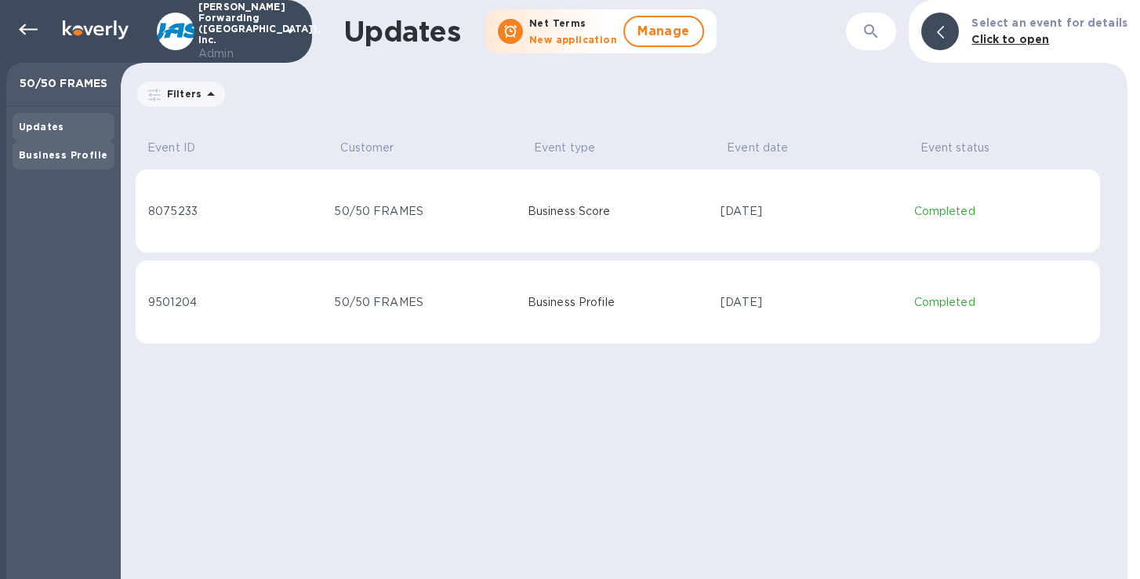
click at [71, 152] on b "Business Profile" at bounding box center [63, 155] width 89 height 12
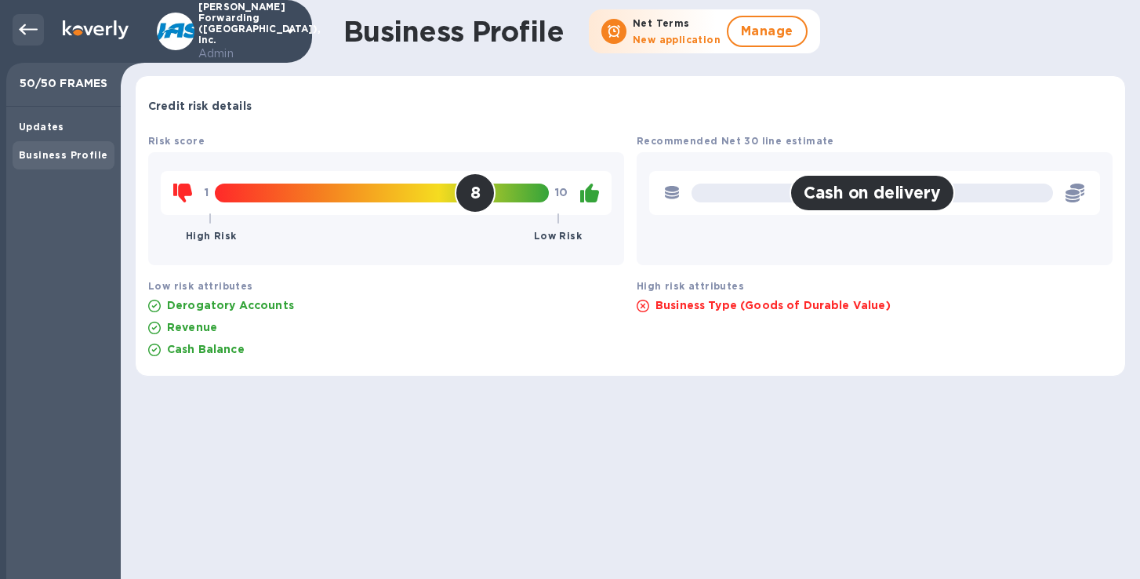
click at [23, 30] on icon at bounding box center [28, 29] width 19 height 11
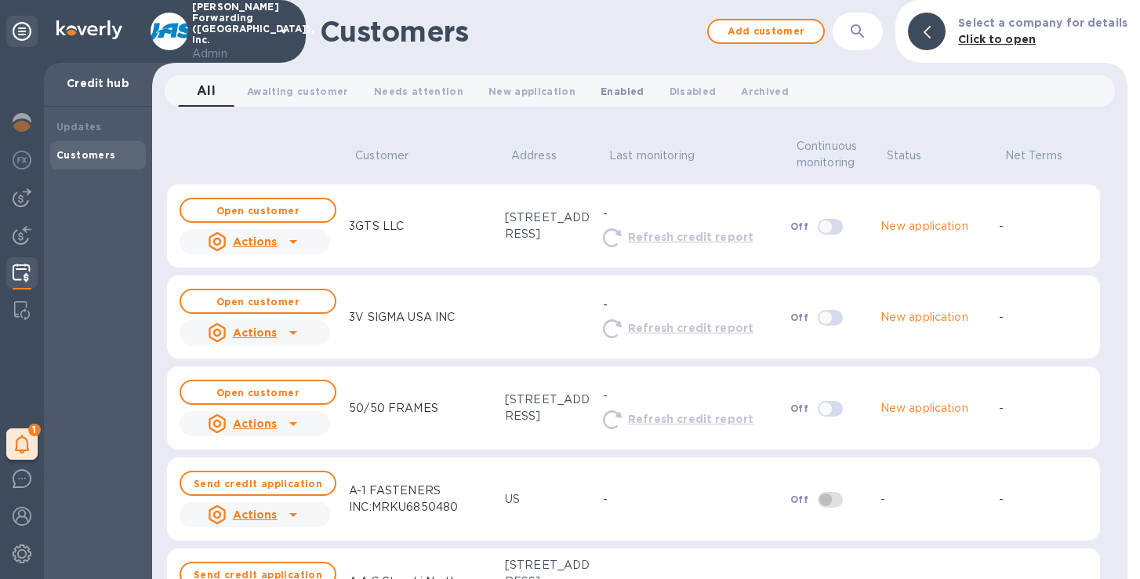
click at [601, 85] on span "Enabled 0" at bounding box center [622, 91] width 43 height 16
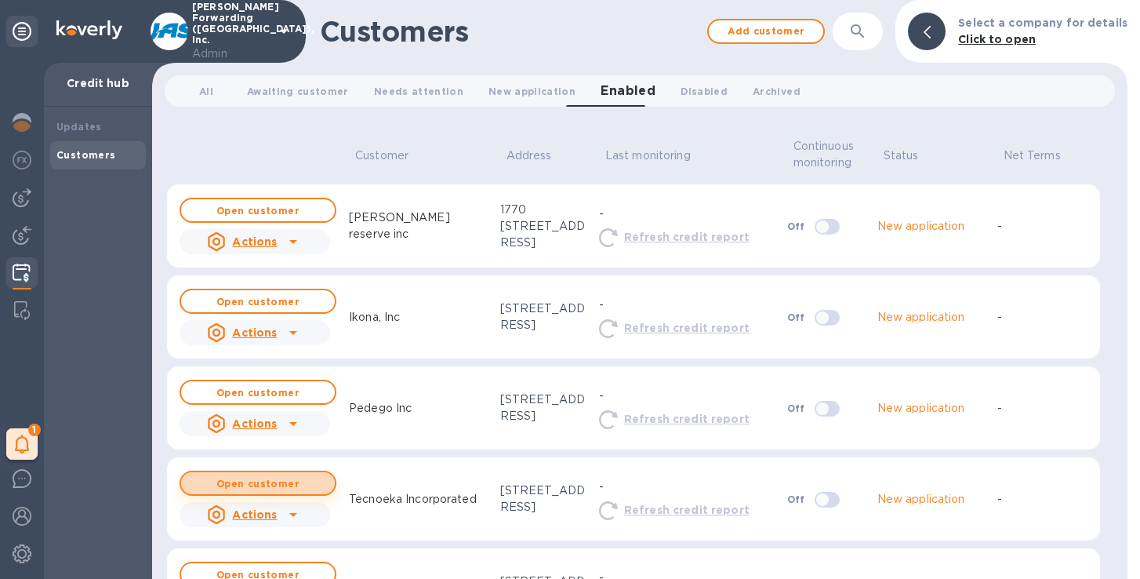
click at [272, 481] on b "Open customer" at bounding box center [257, 484] width 83 height 12
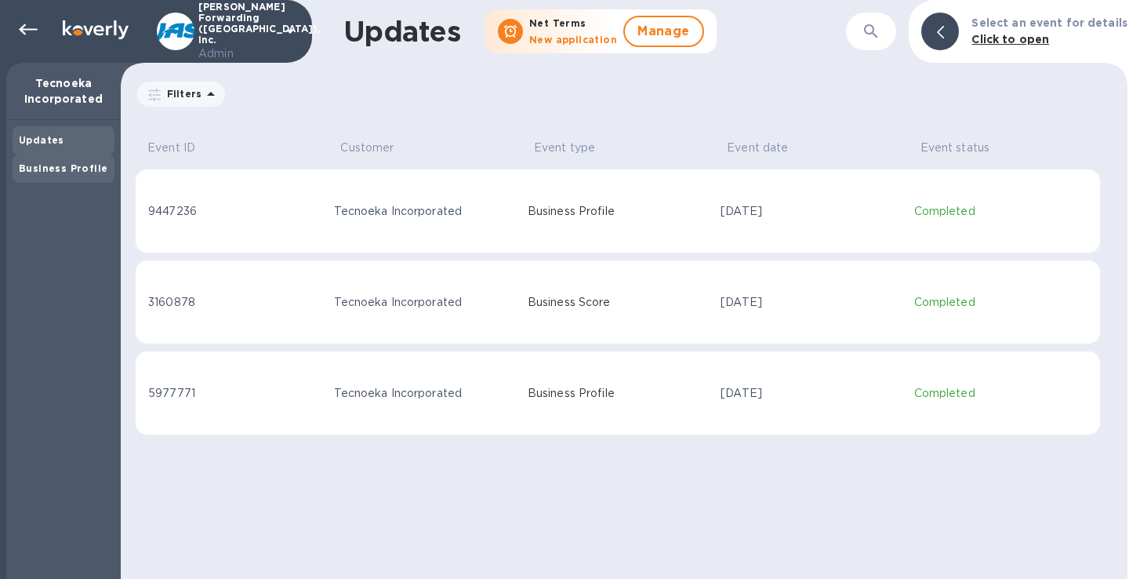
click at [57, 169] on b "Business Profile" at bounding box center [63, 168] width 89 height 12
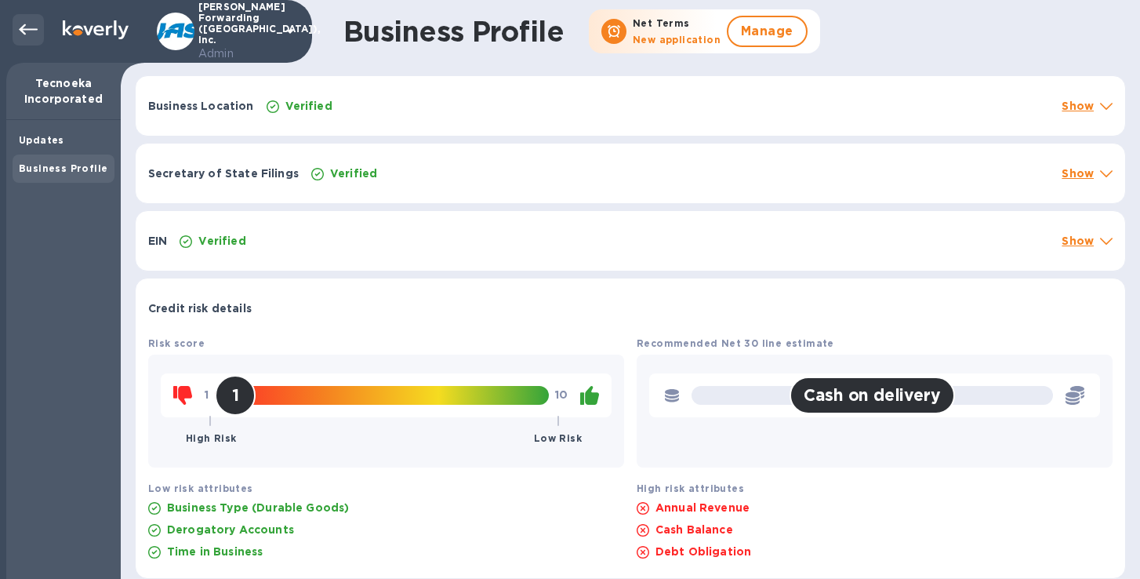
click at [27, 22] on icon at bounding box center [28, 29] width 19 height 19
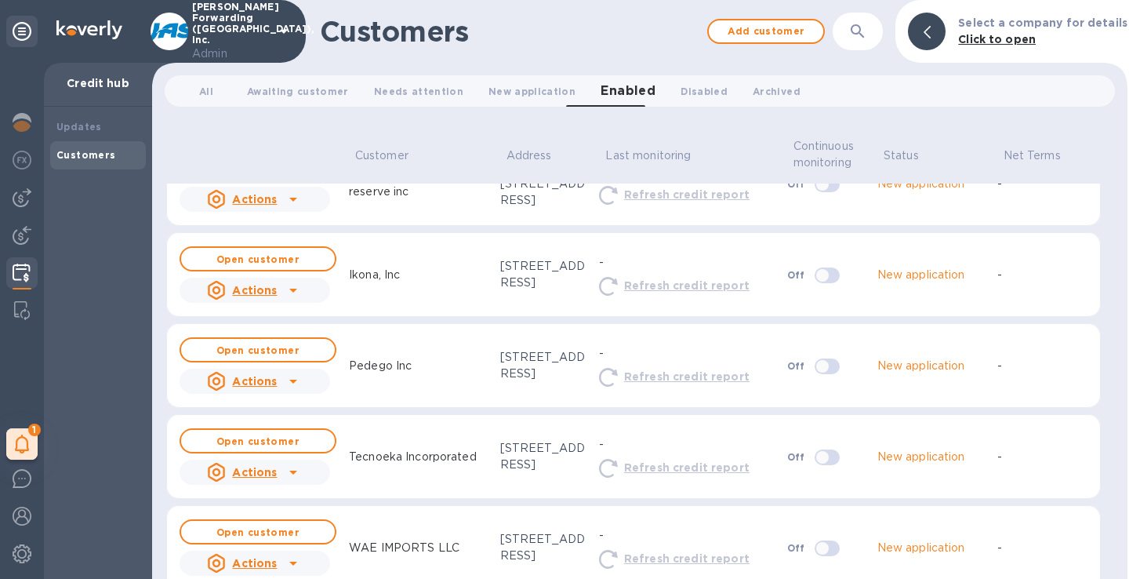
scroll to position [64, 0]
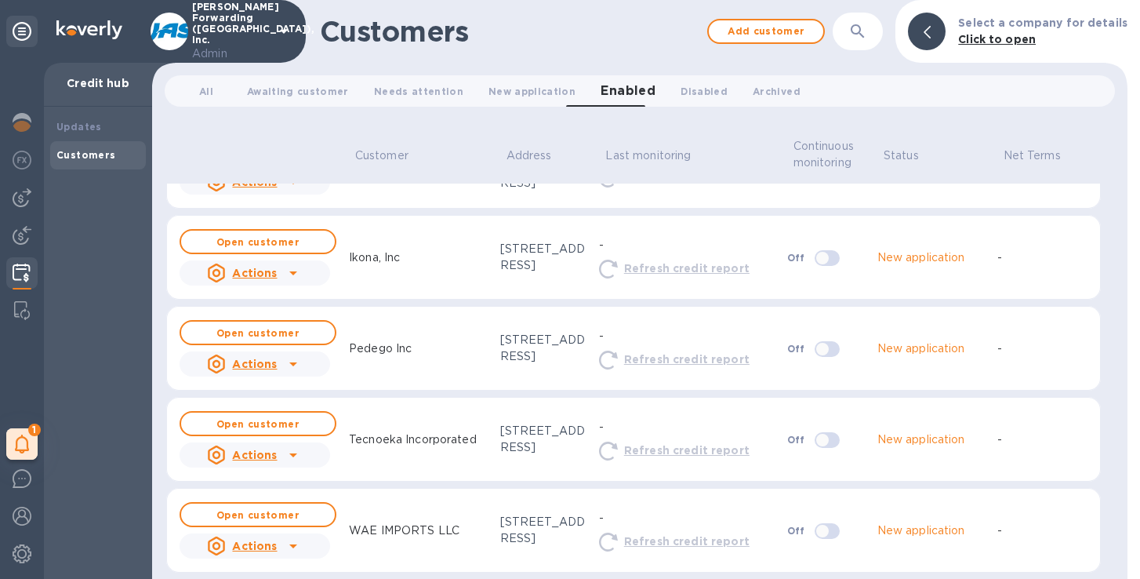
click at [285, 449] on icon at bounding box center [293, 454] width 19 height 19
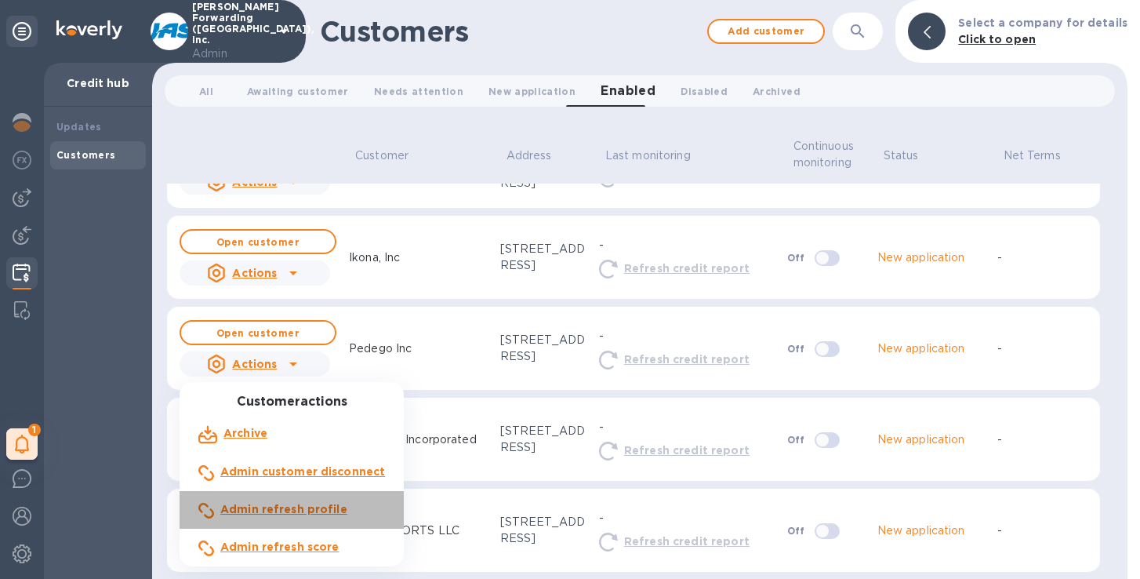
click at [302, 510] on b "Admin refresh profile" at bounding box center [283, 509] width 127 height 13
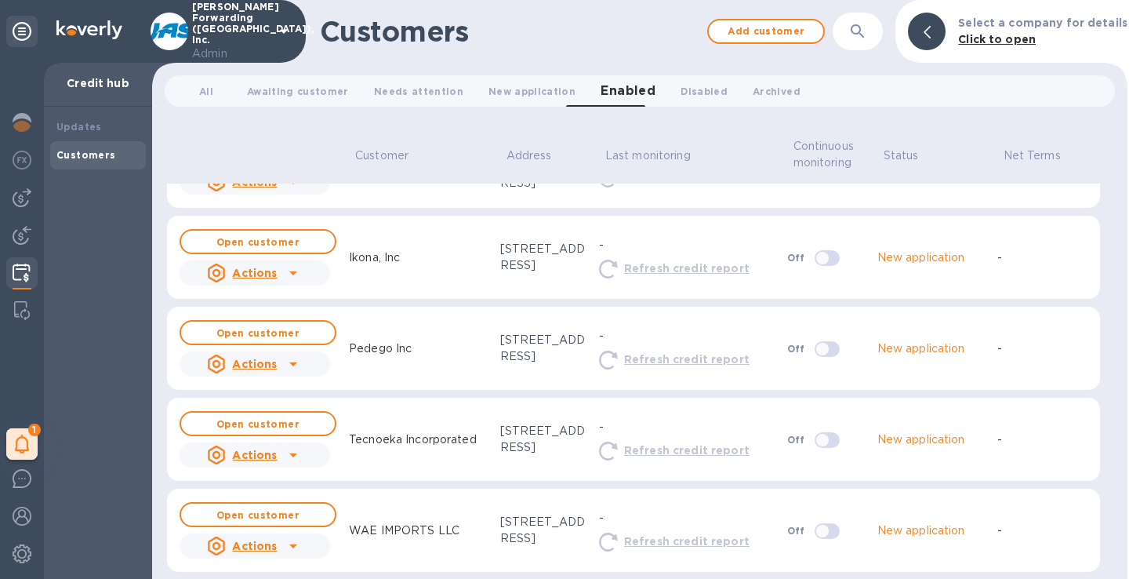
click at [284, 454] on icon at bounding box center [293, 454] width 19 height 19
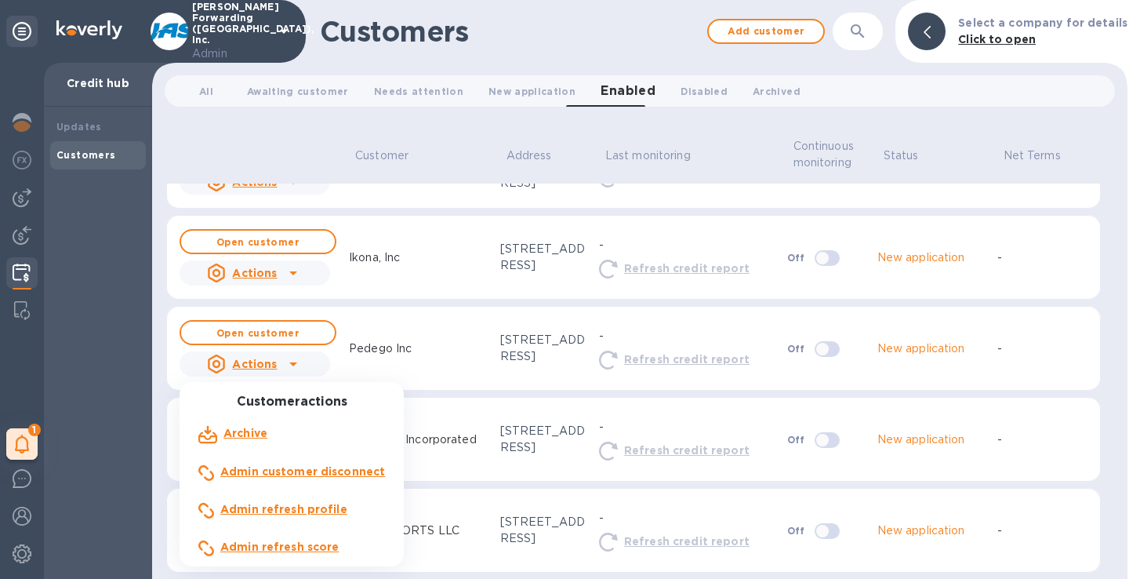
click at [285, 543] on b "Admin refresh score" at bounding box center [279, 546] width 119 height 13
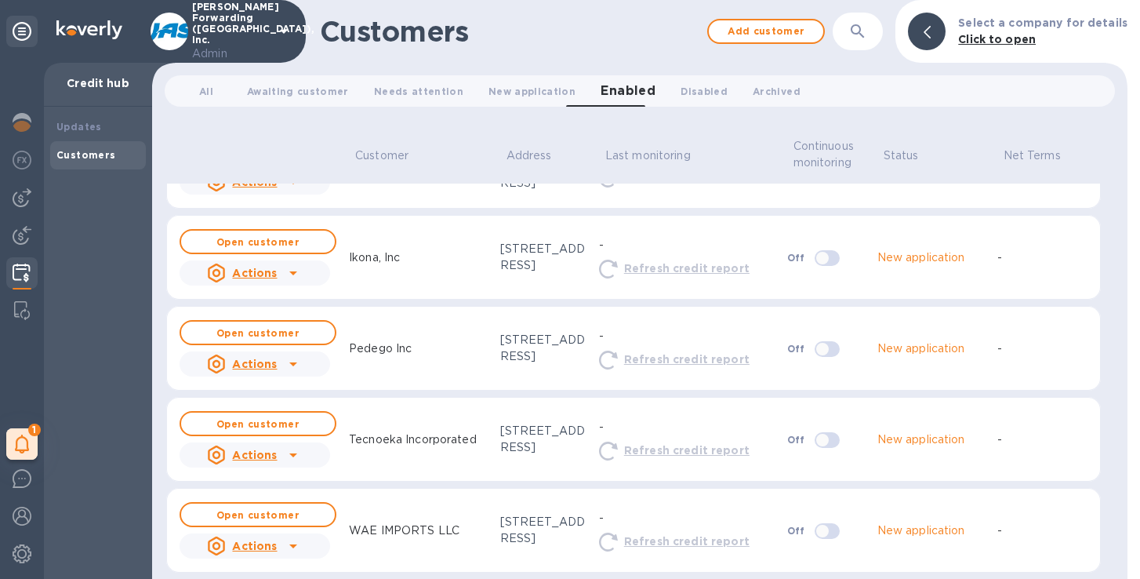
click at [295, 453] on icon at bounding box center [293, 454] width 19 height 19
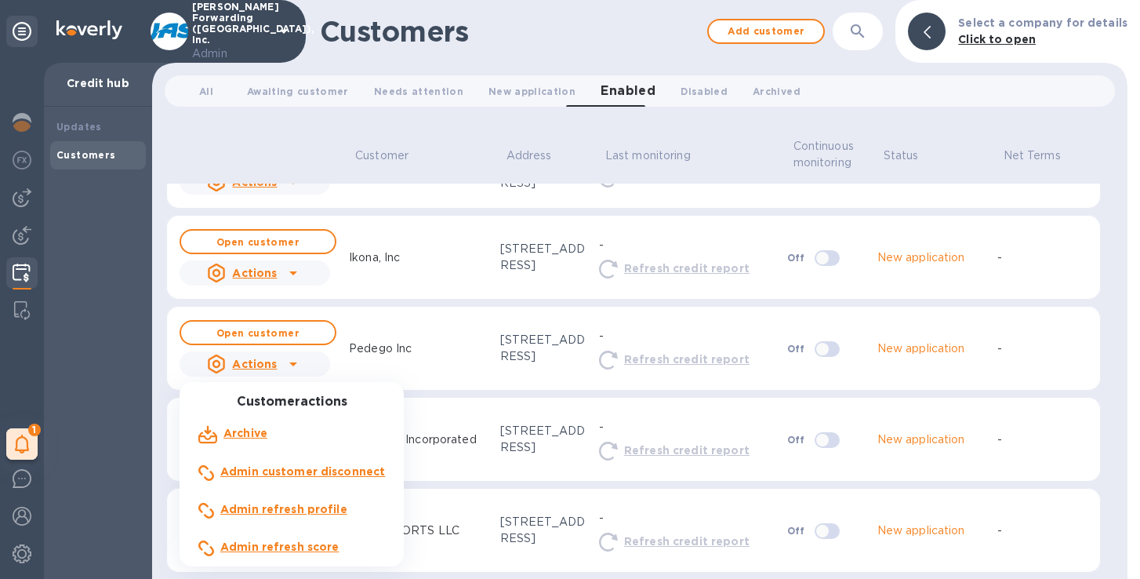
click at [441, 456] on div at bounding box center [570, 289] width 1140 height 579
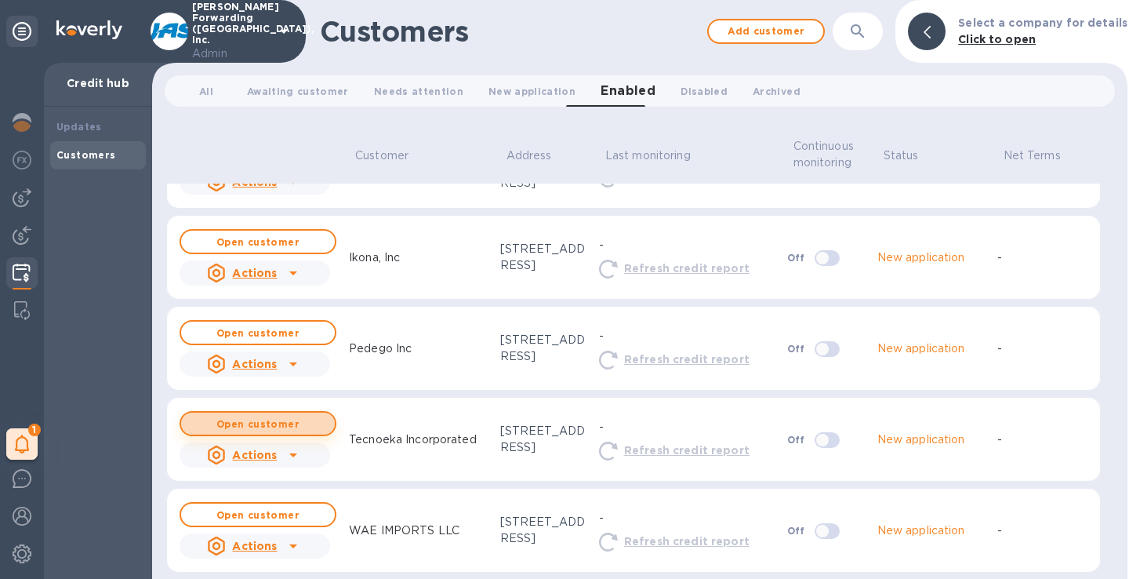
click at [293, 416] on button "Open customer" at bounding box center [258, 423] width 157 height 25
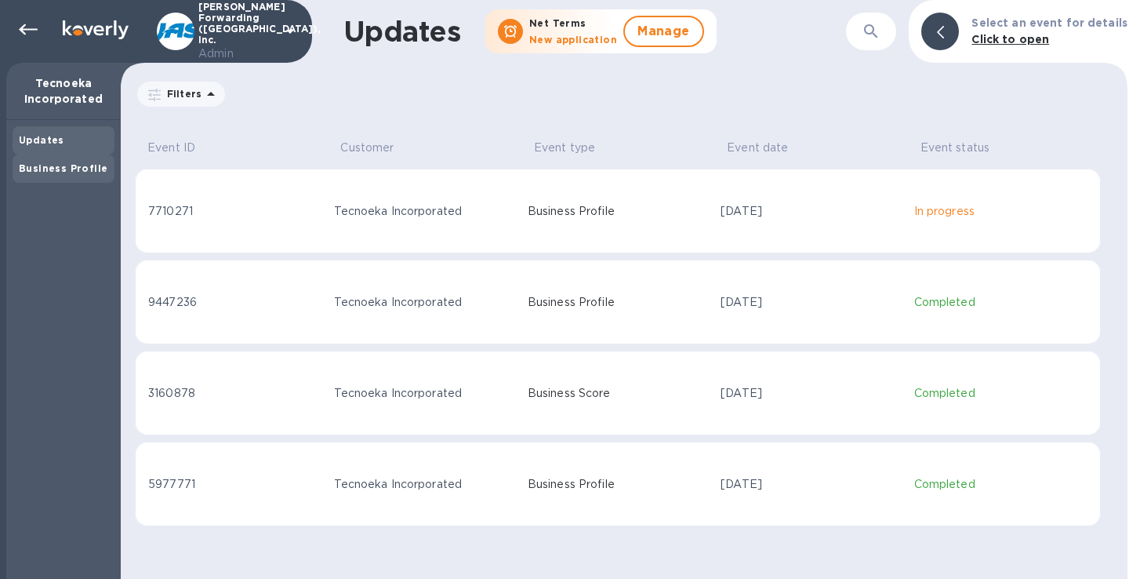
click at [85, 166] on b "Business Profile" at bounding box center [63, 168] width 89 height 12
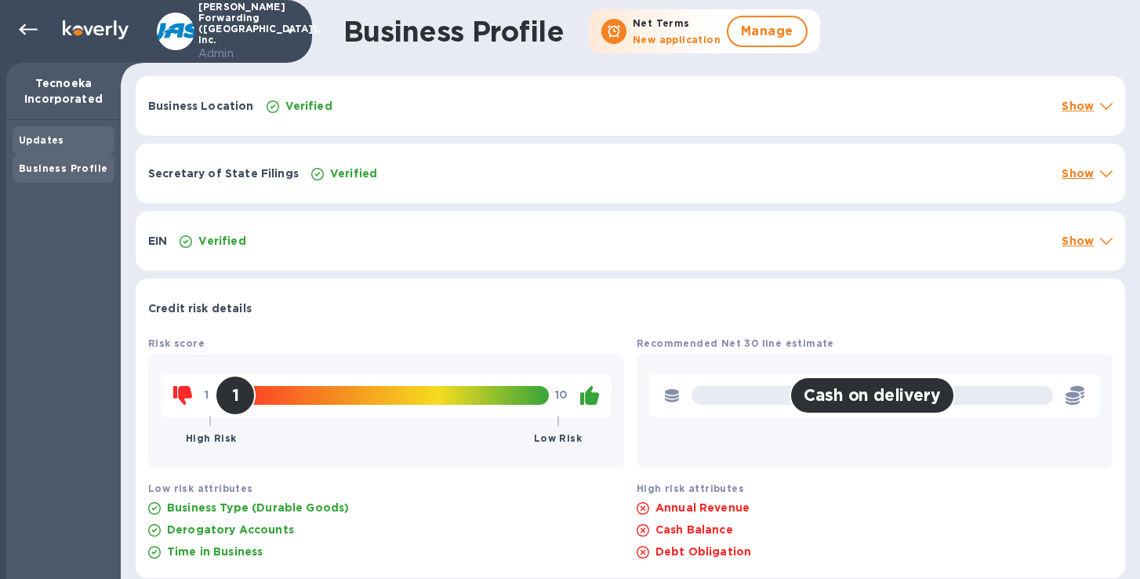
click at [67, 147] on div "Updates" at bounding box center [63, 141] width 89 height 16
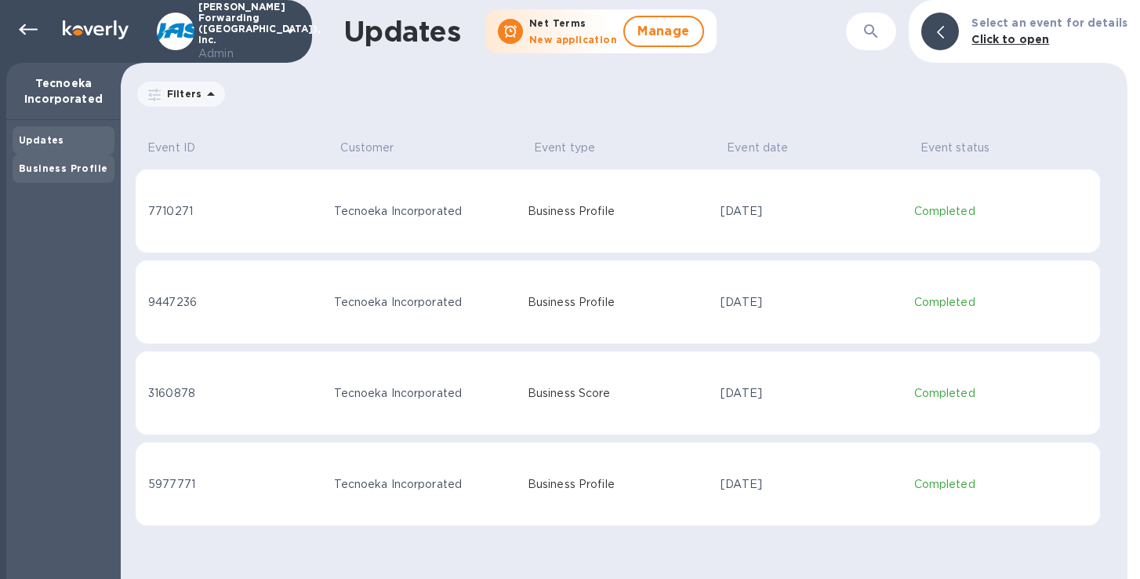
click at [38, 169] on b "Business Profile" at bounding box center [63, 168] width 89 height 12
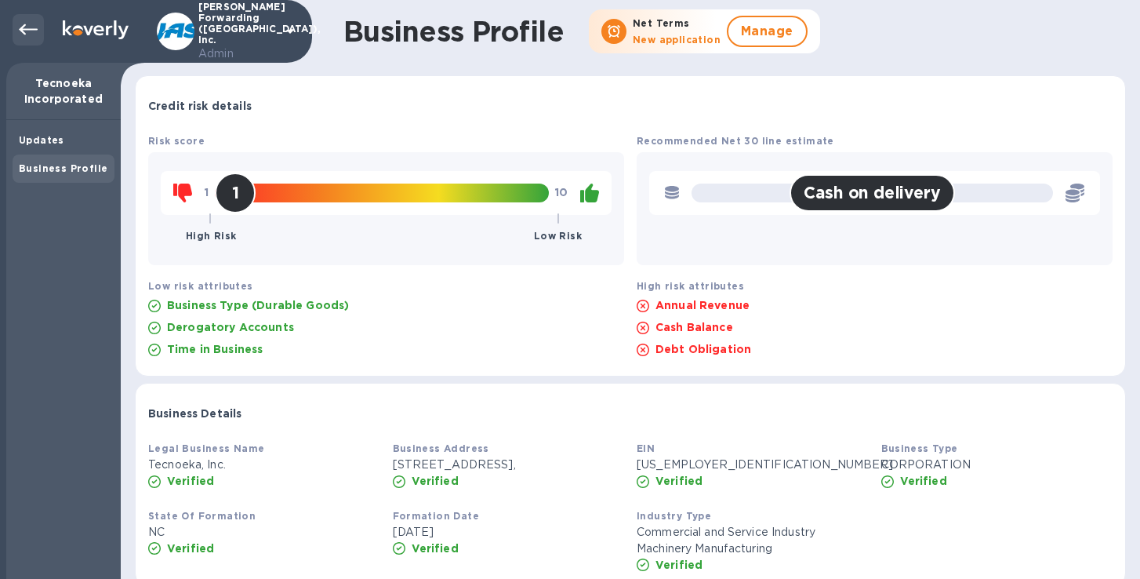
click at [25, 24] on icon at bounding box center [28, 29] width 19 height 19
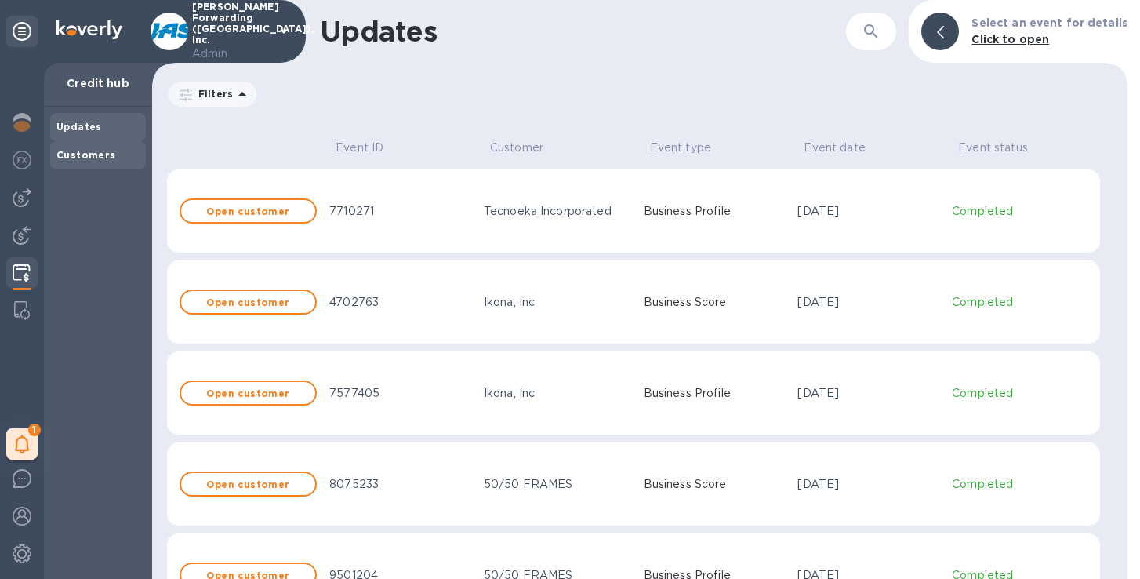
click at [75, 152] on b "Customers" at bounding box center [86, 155] width 60 height 12
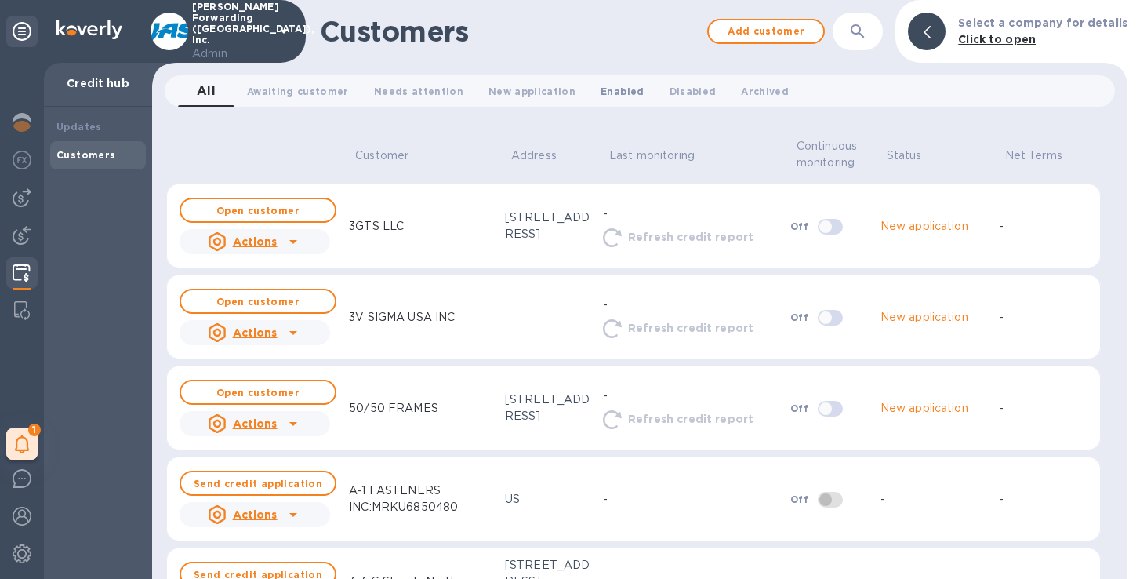
click at [601, 99] on span "Enabled 0" at bounding box center [622, 91] width 43 height 16
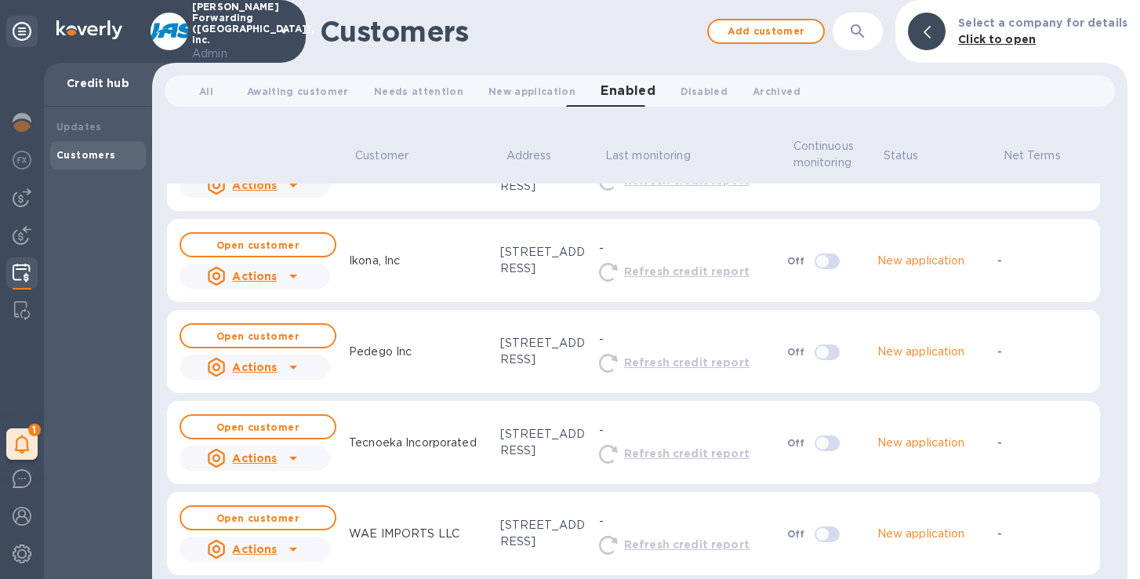
scroll to position [64, 0]
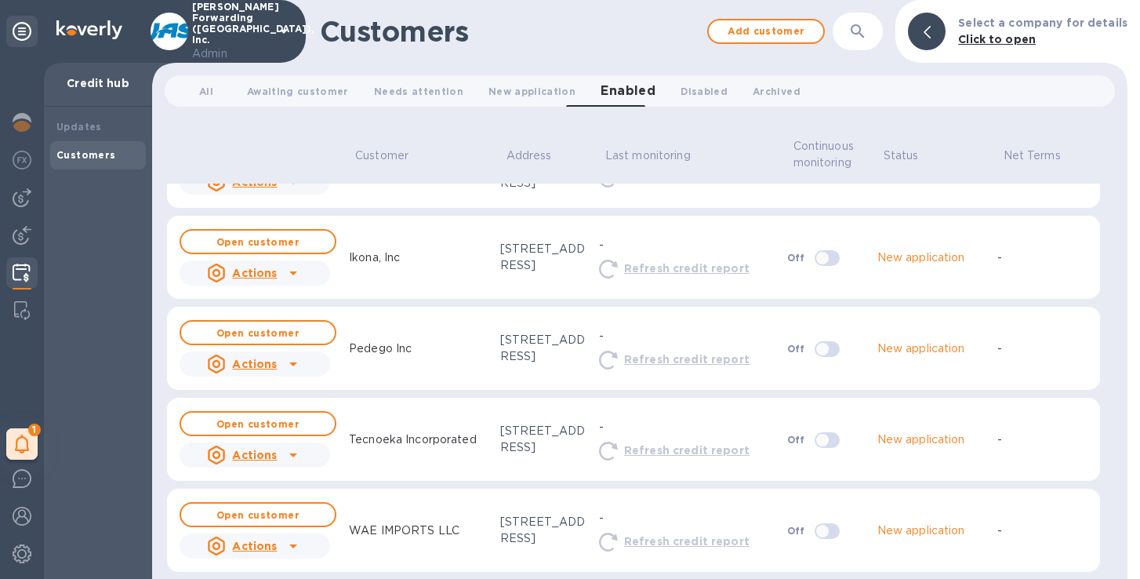
click at [293, 365] on icon at bounding box center [293, 363] width 19 height 19
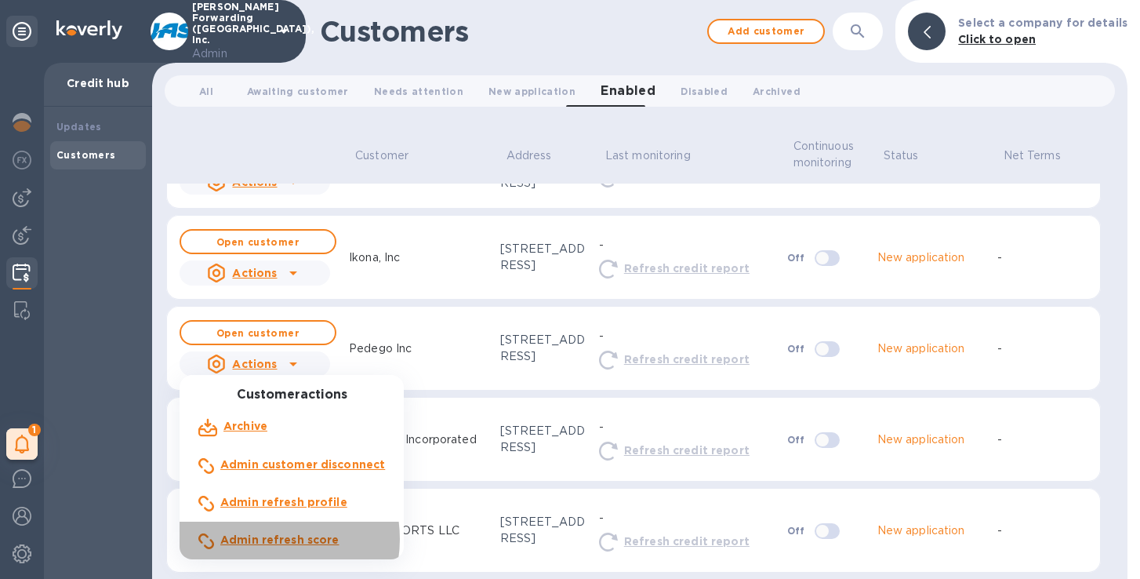
click at [263, 539] on b "Admin refresh score" at bounding box center [279, 539] width 119 height 13
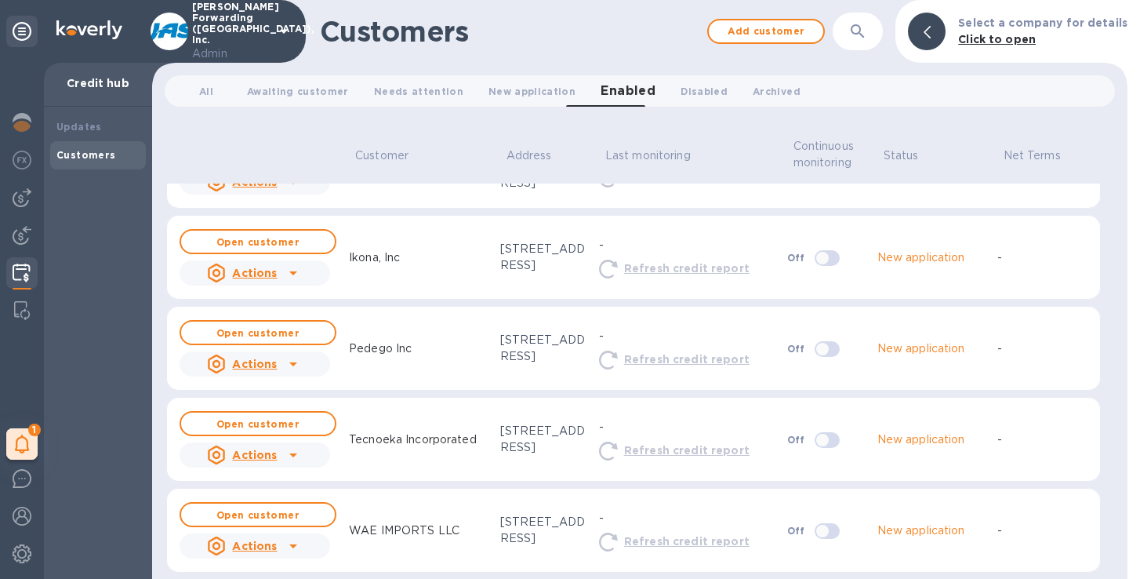
click at [296, 358] on icon at bounding box center [293, 363] width 19 height 19
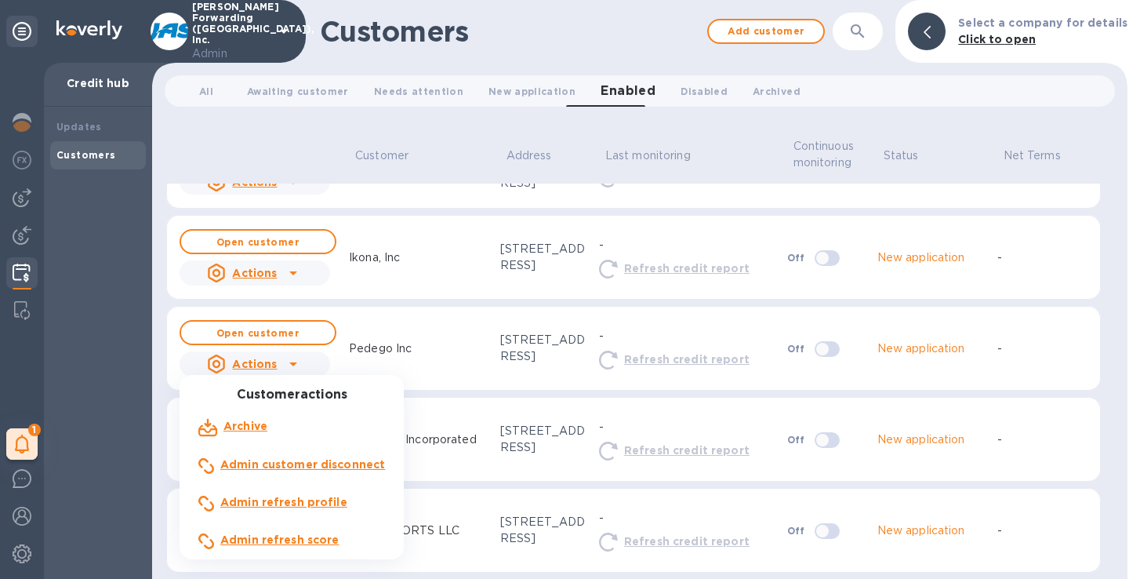
click at [250, 503] on b "Admin refresh profile" at bounding box center [283, 502] width 127 height 13
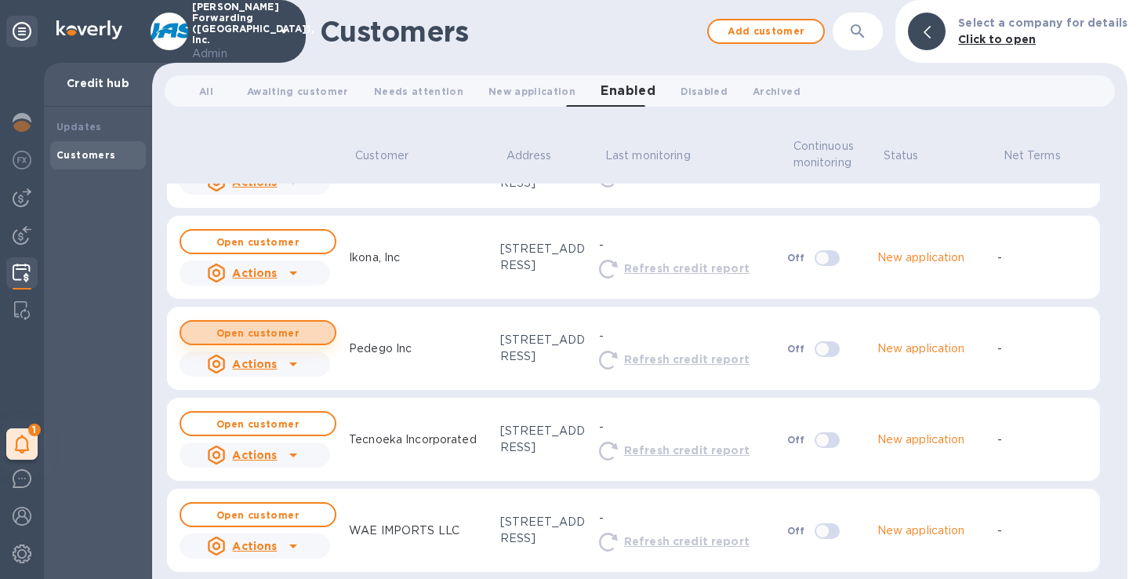
click at [307, 331] on span "Open customer" at bounding box center [258, 333] width 129 height 10
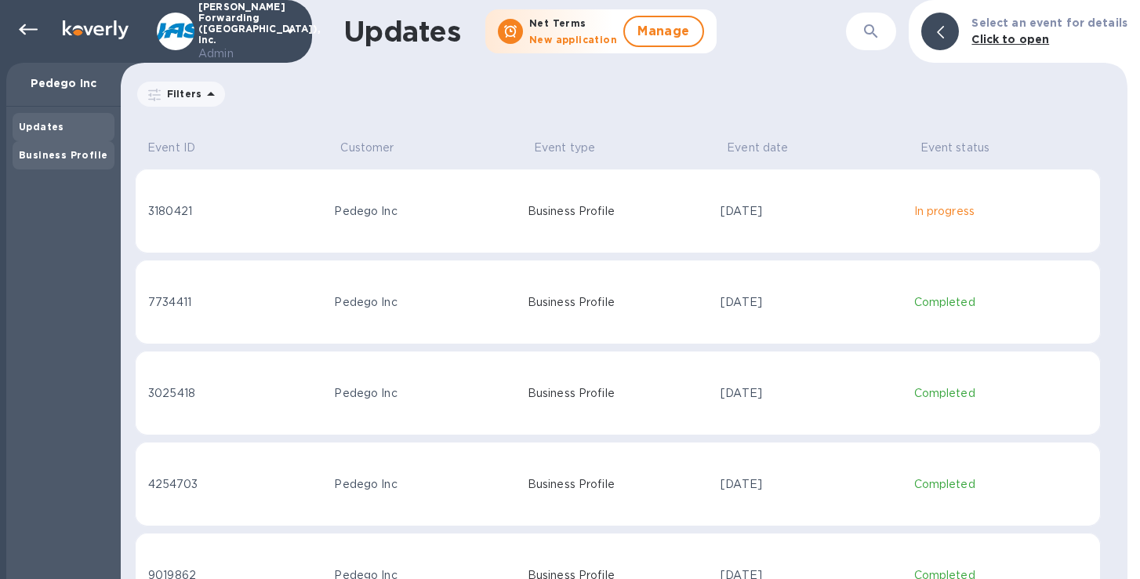
click at [47, 158] on b "Business Profile" at bounding box center [63, 155] width 89 height 12
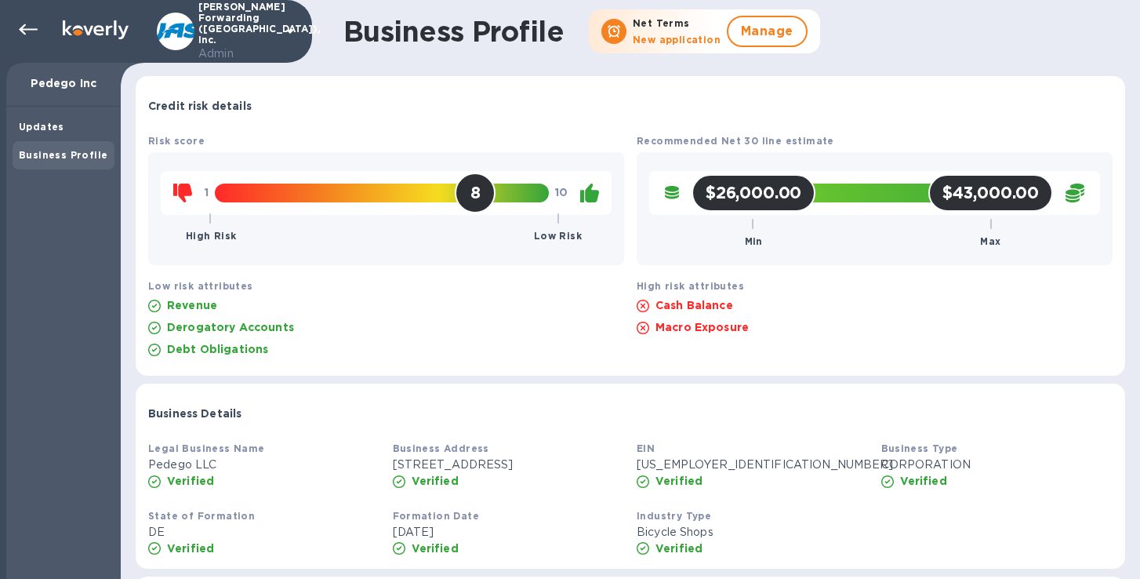
click at [10, 129] on div "Updates Business Profile" at bounding box center [63, 343] width 114 height 472
click at [29, 128] on b "Updates" at bounding box center [41, 127] width 45 height 12
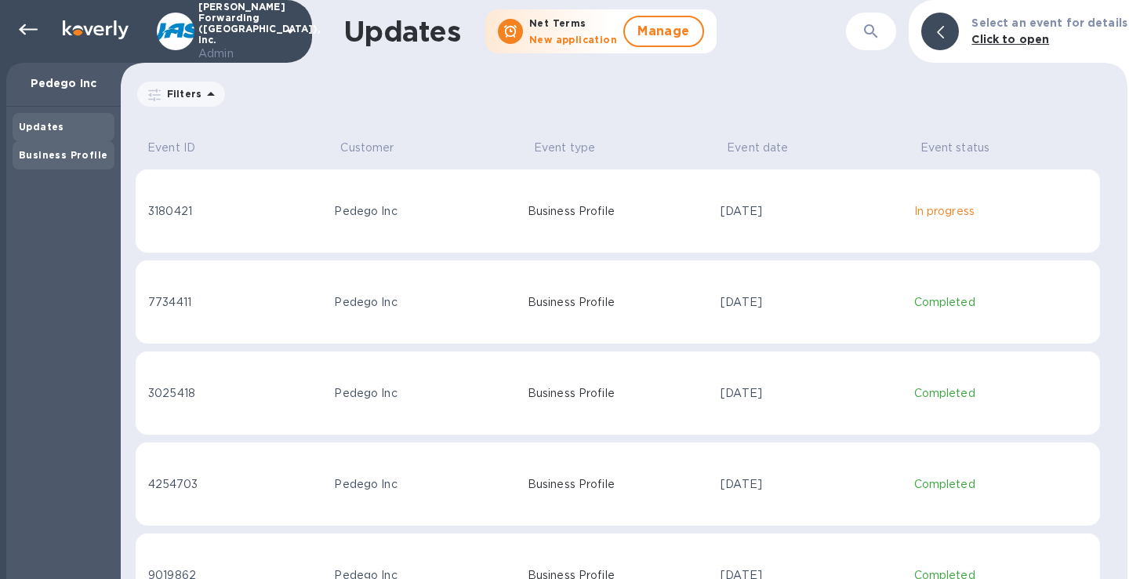
click at [54, 153] on b "Business Profile" at bounding box center [63, 155] width 89 height 12
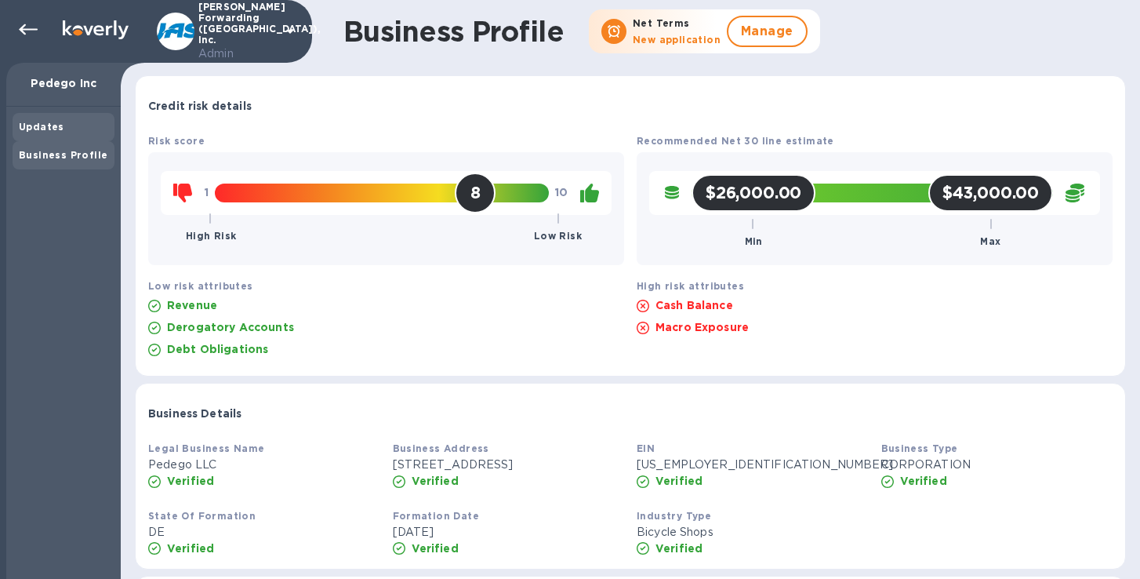
click at [59, 127] on b "Updates" at bounding box center [41, 127] width 45 height 12
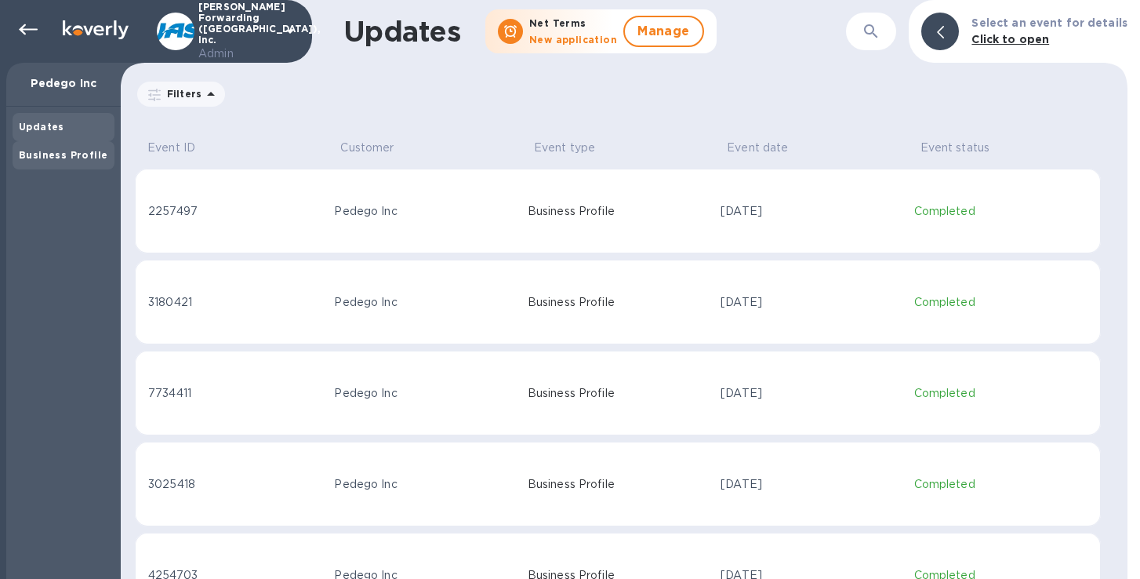
click at [67, 162] on div "Business Profile" at bounding box center [64, 155] width 102 height 28
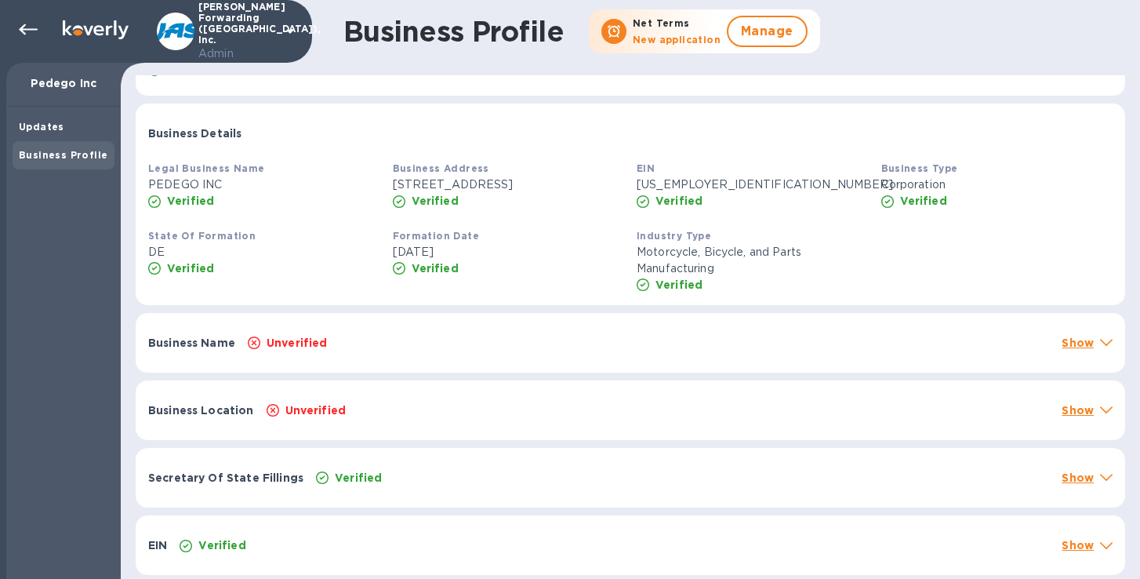
click at [340, 340] on div "Unverified" at bounding box center [649, 343] width 808 height 22
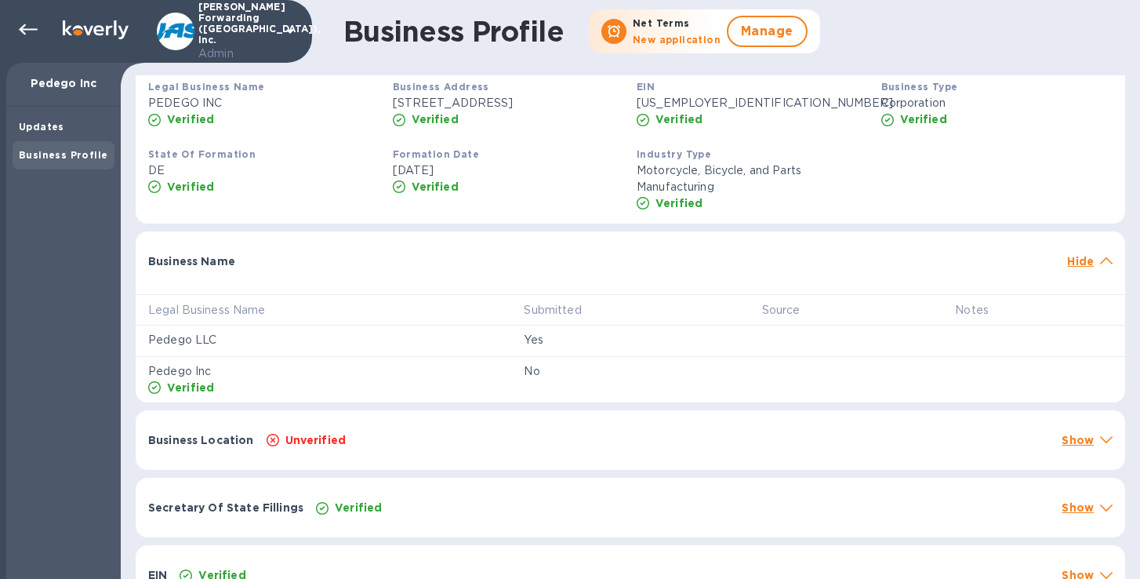
scroll to position [365, 0]
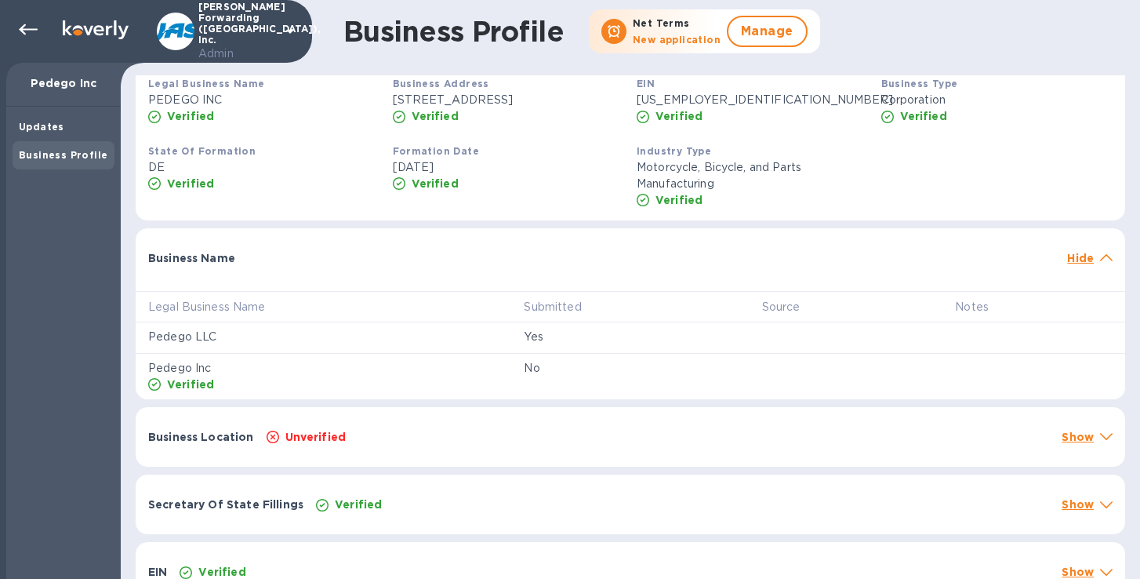
click at [365, 465] on div "Business Location Unverified Show" at bounding box center [631, 437] width 990 height 60
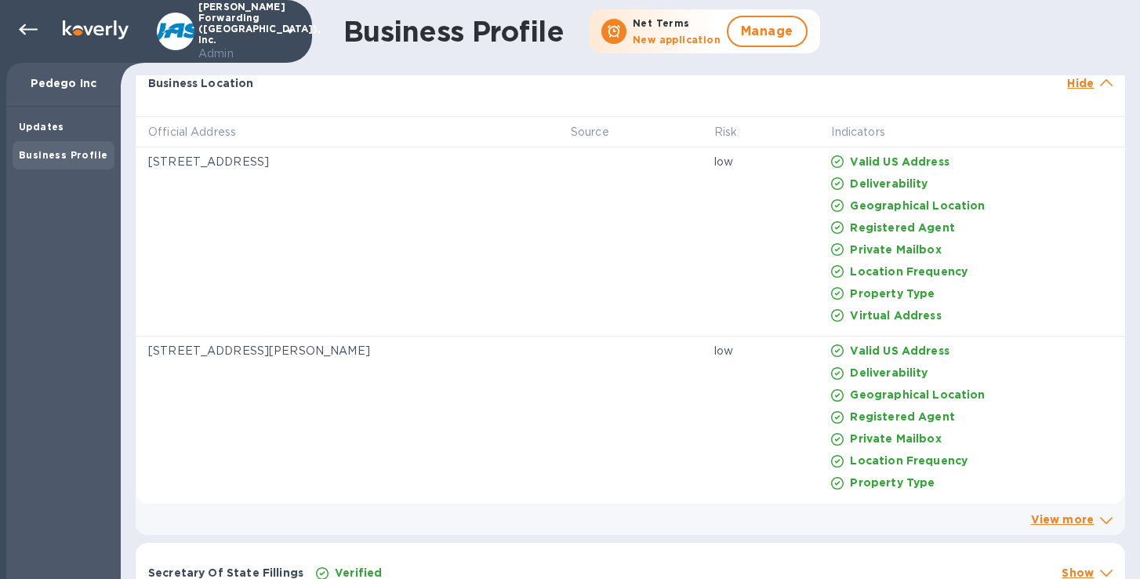
scroll to position [717, 0]
click at [1100, 88] on icon at bounding box center [1106, 84] width 13 height 7
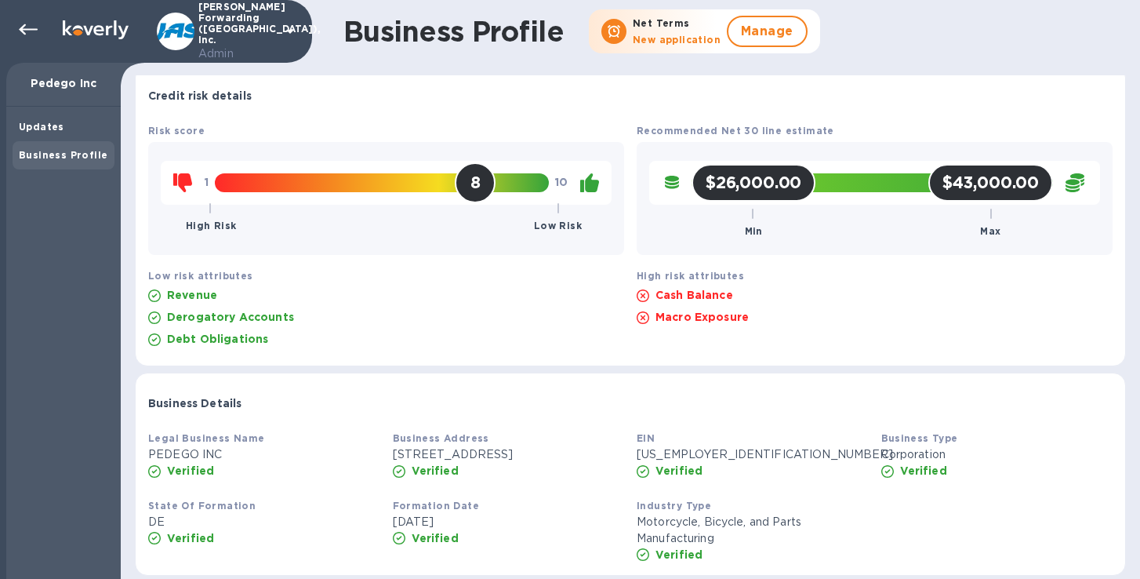
scroll to position [0, 0]
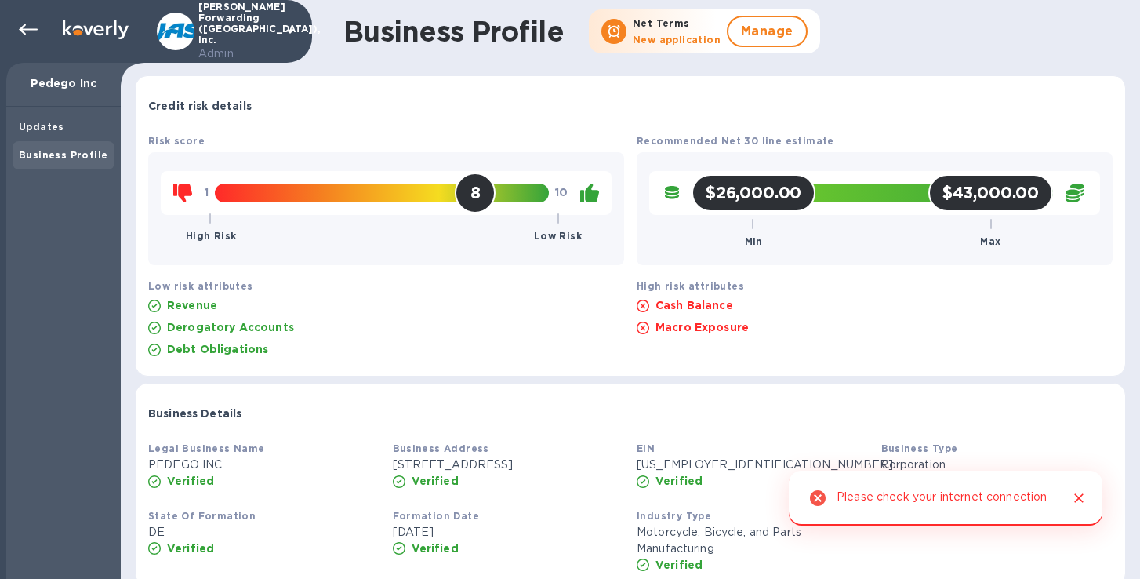
click at [522, 451] on div "Business Address 11230 Grace Ave Ste B, Fountain Valley, US Verified" at bounding box center [509, 464] width 245 height 61
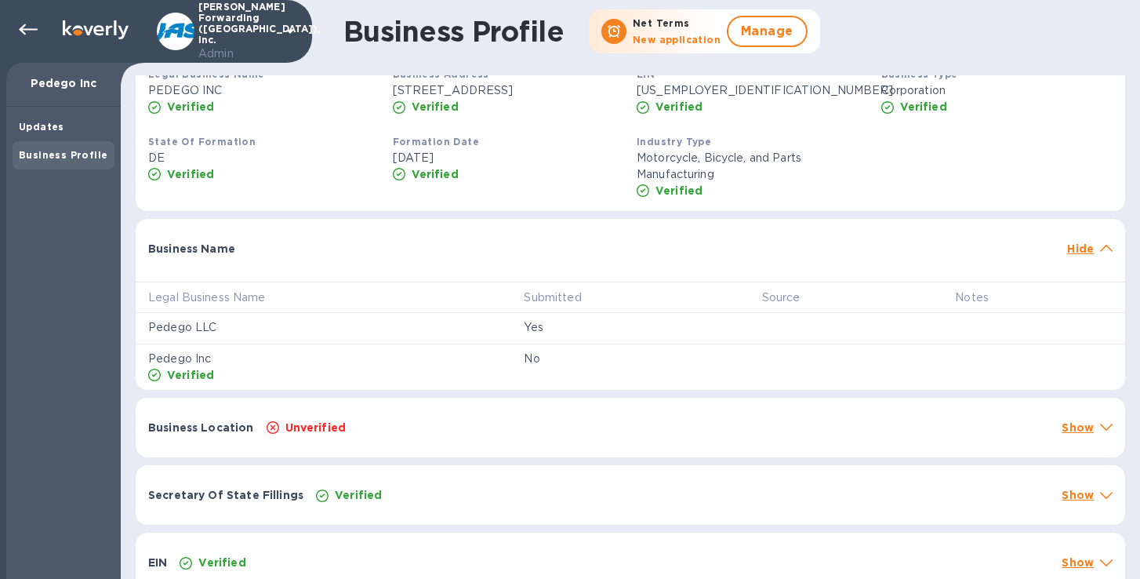
scroll to position [409, 0]
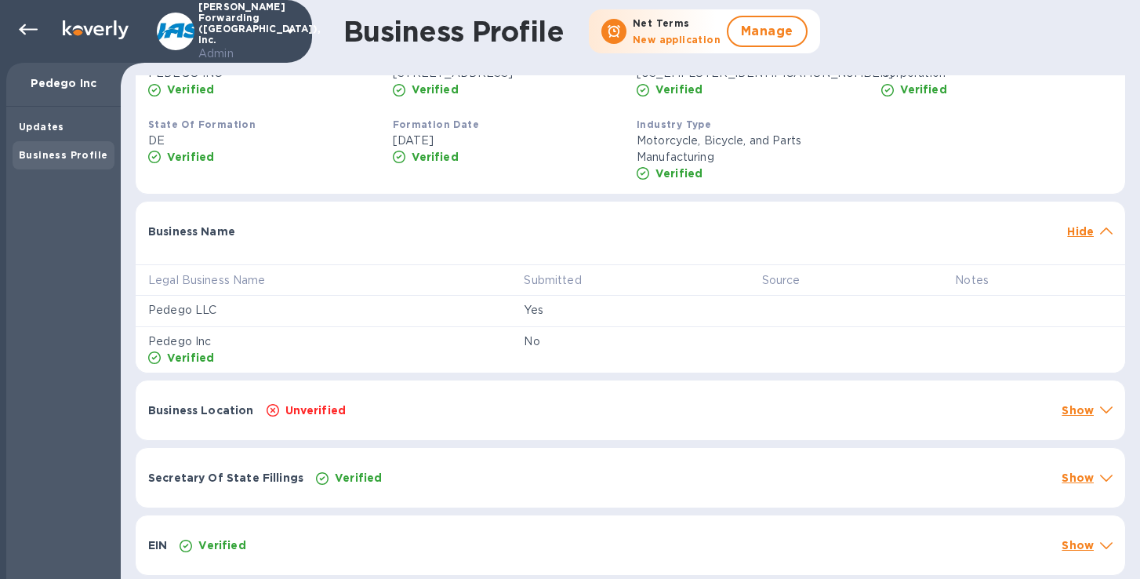
click at [370, 404] on div "Unverified" at bounding box center [658, 410] width 790 height 22
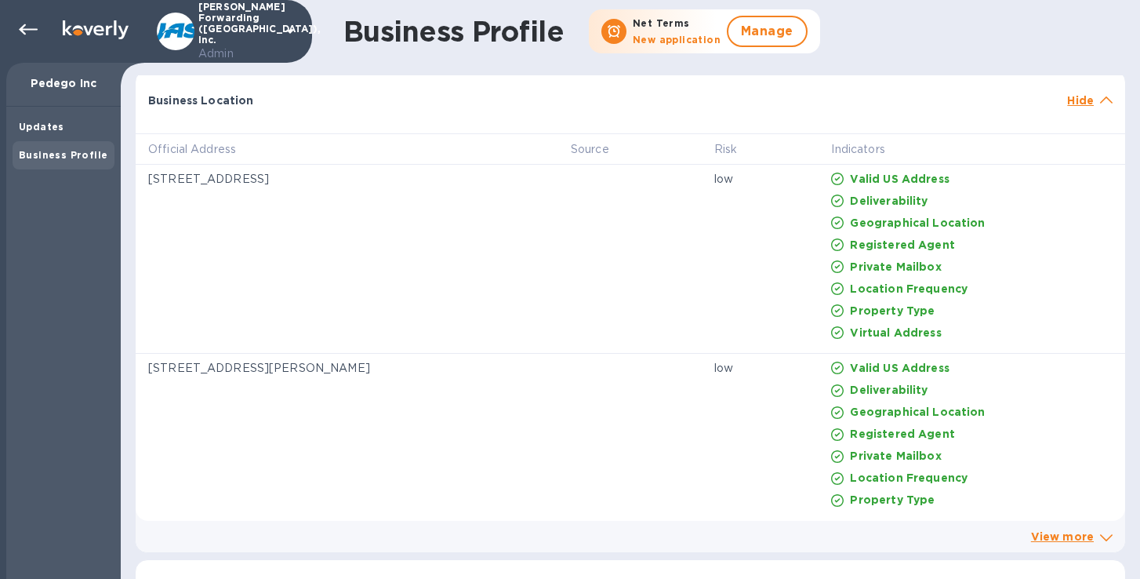
scroll to position [683, 0]
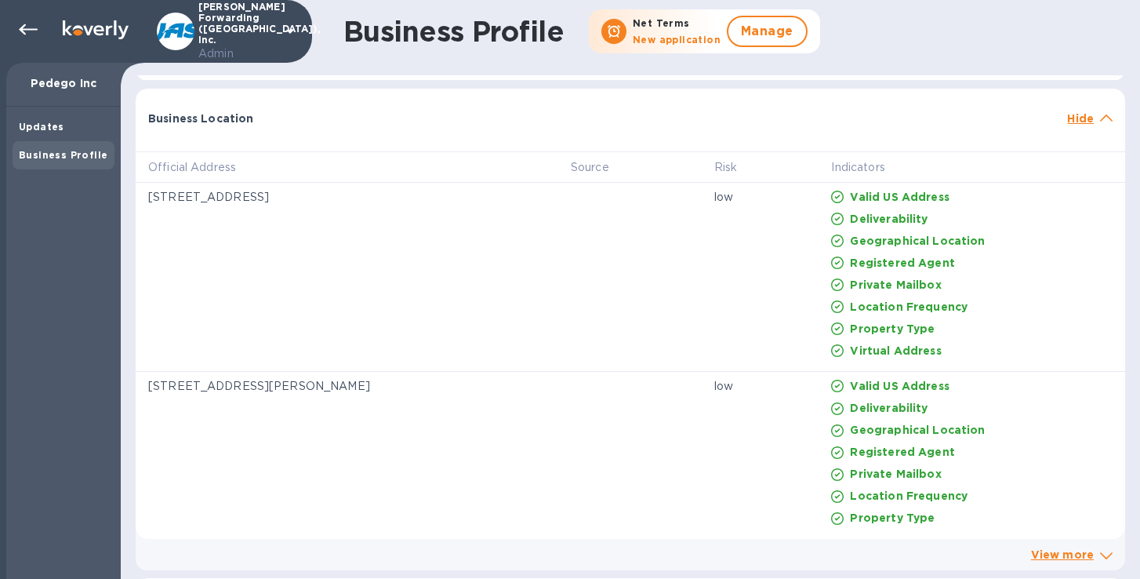
click at [1107, 134] on div "Business Location Hide" at bounding box center [631, 114] width 990 height 50
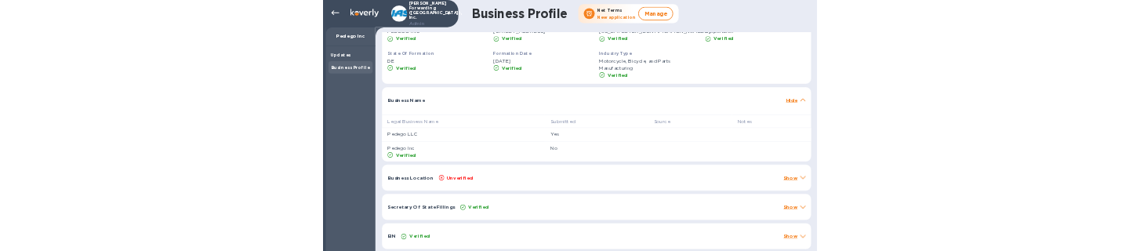
scroll to position [0, 0]
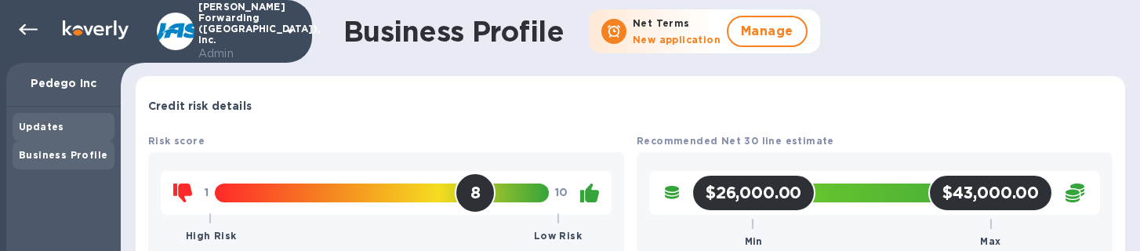
click at [57, 128] on b "Updates" at bounding box center [41, 127] width 45 height 12
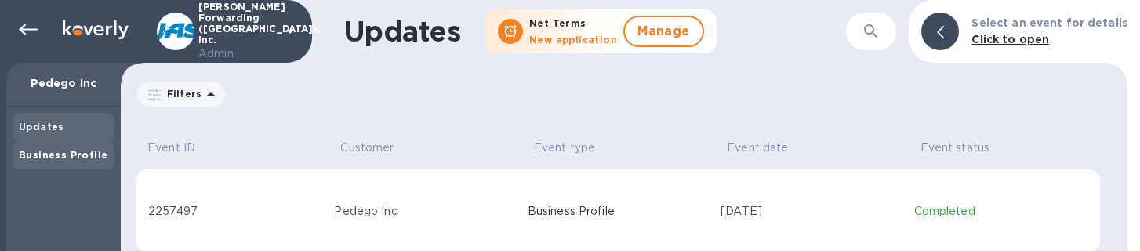
click at [66, 147] on div "Business Profile" at bounding box center [63, 155] width 89 height 16
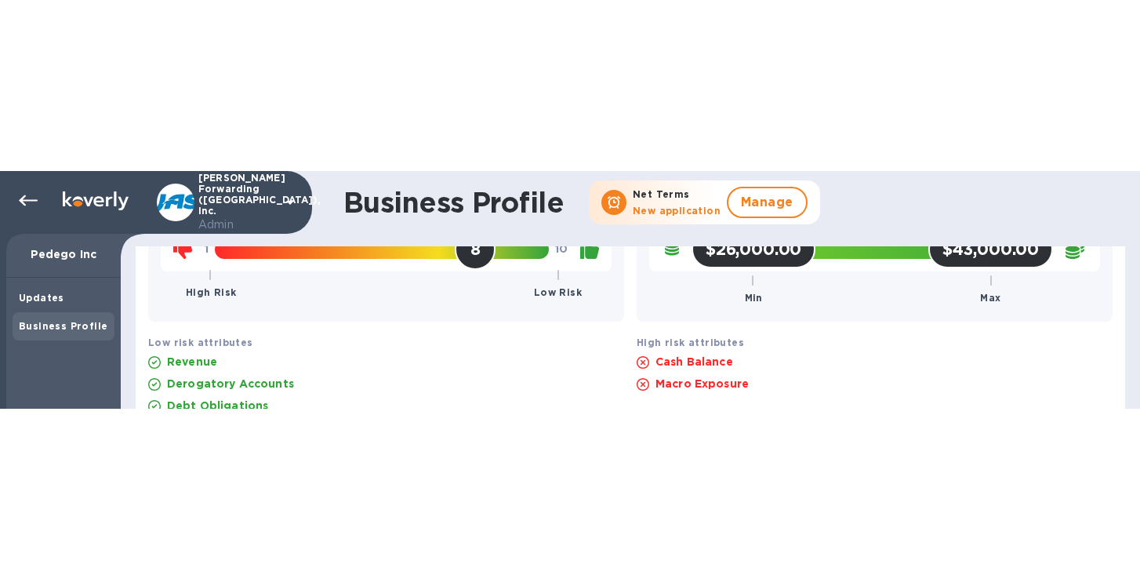
scroll to position [147, 0]
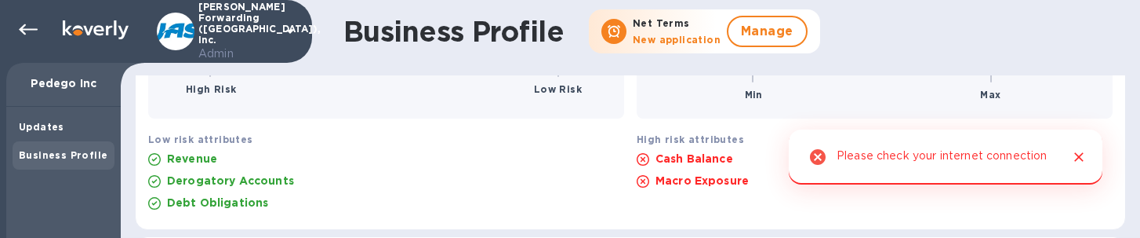
click at [561, 148] on div "Revenue" at bounding box center [386, 158] width 482 height 22
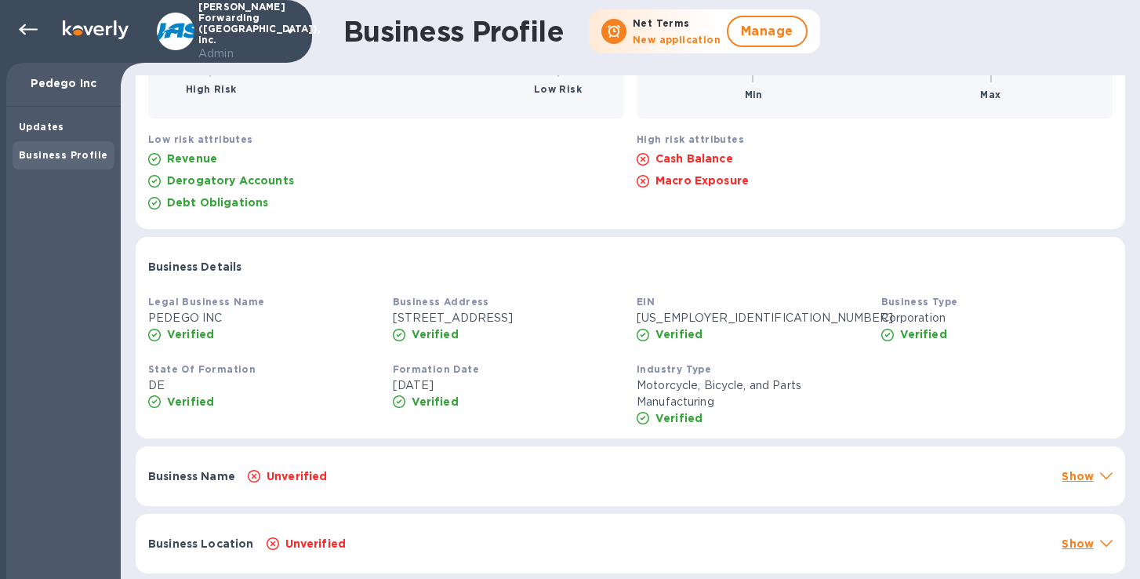
scroll to position [0, 0]
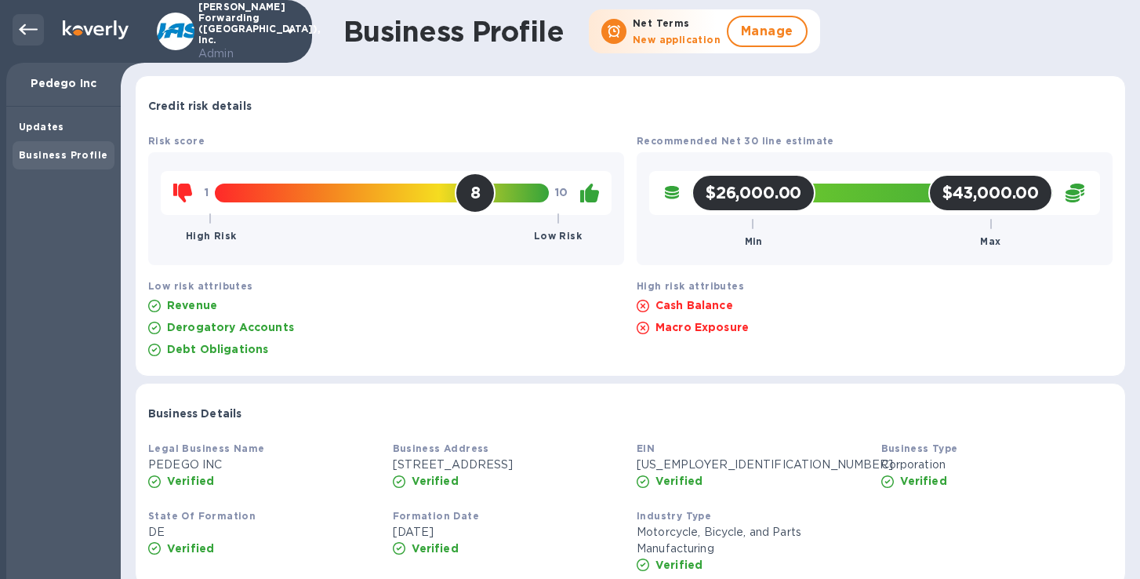
click at [29, 22] on icon at bounding box center [28, 29] width 19 height 19
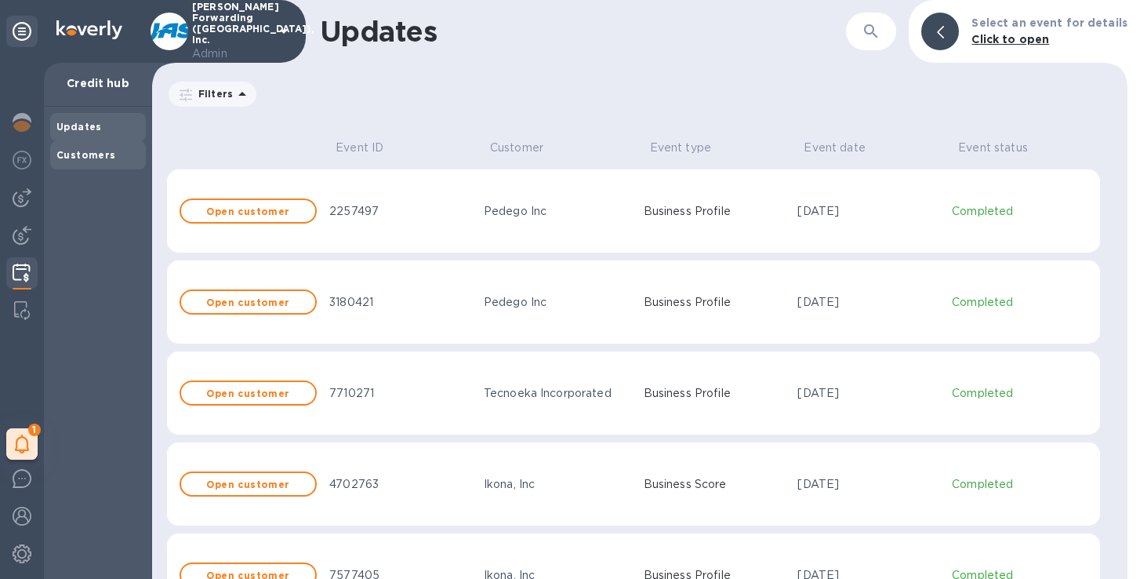
click at [67, 154] on b "Customers" at bounding box center [86, 155] width 60 height 12
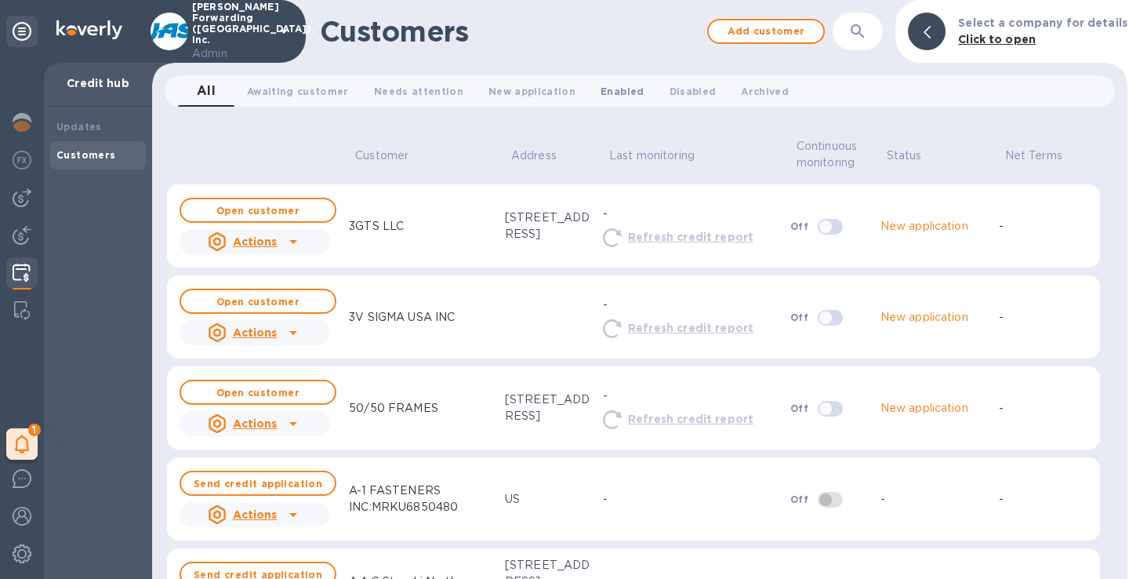
click at [617, 93] on span "Enabled 0" at bounding box center [622, 91] width 43 height 16
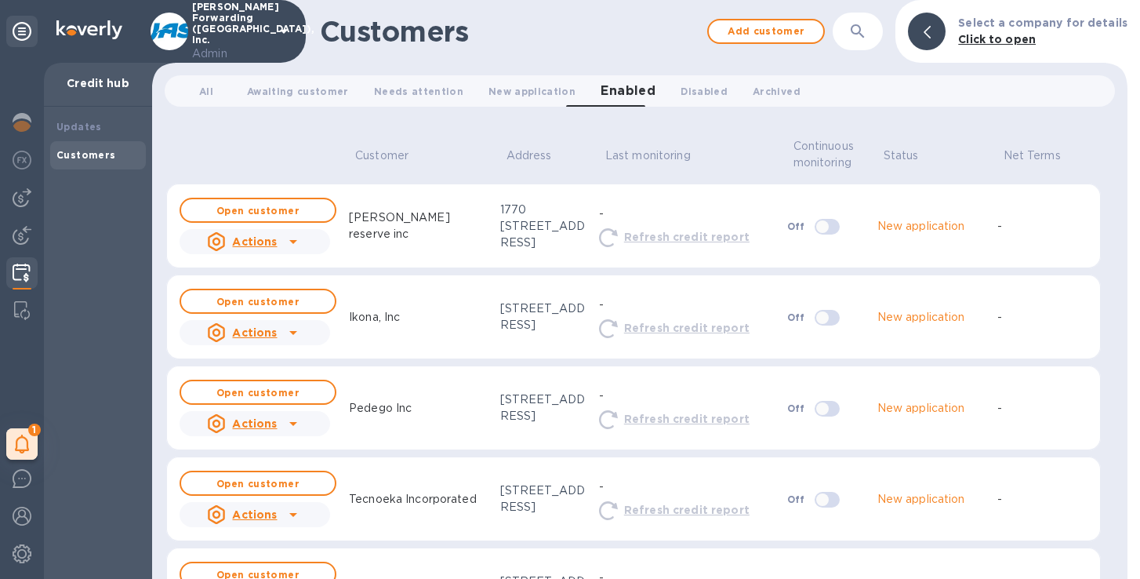
scroll to position [64, 0]
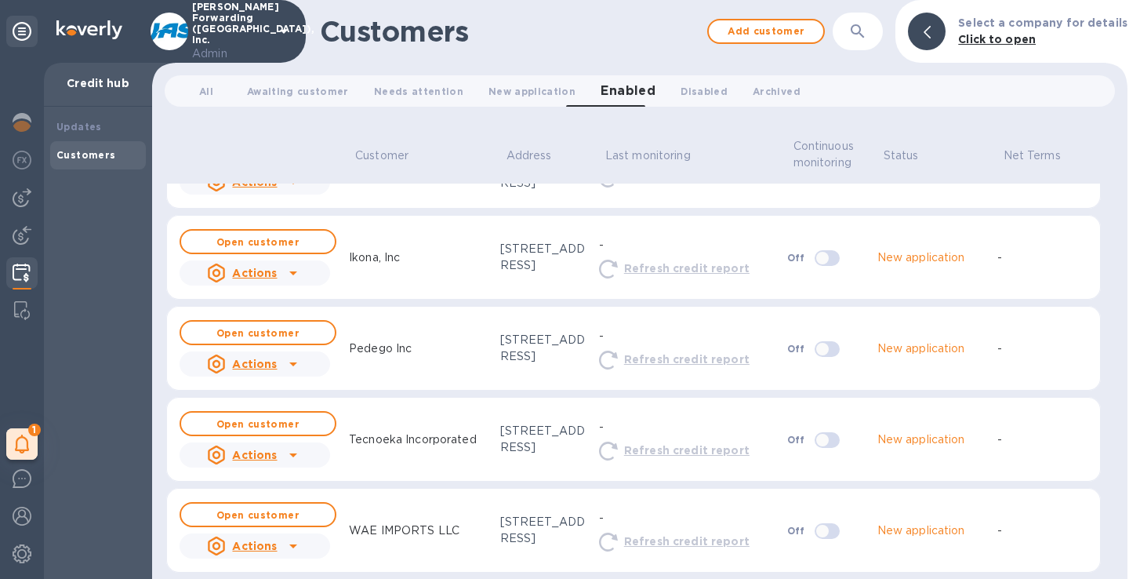
click at [295, 250] on icon at bounding box center [293, 363] width 19 height 19
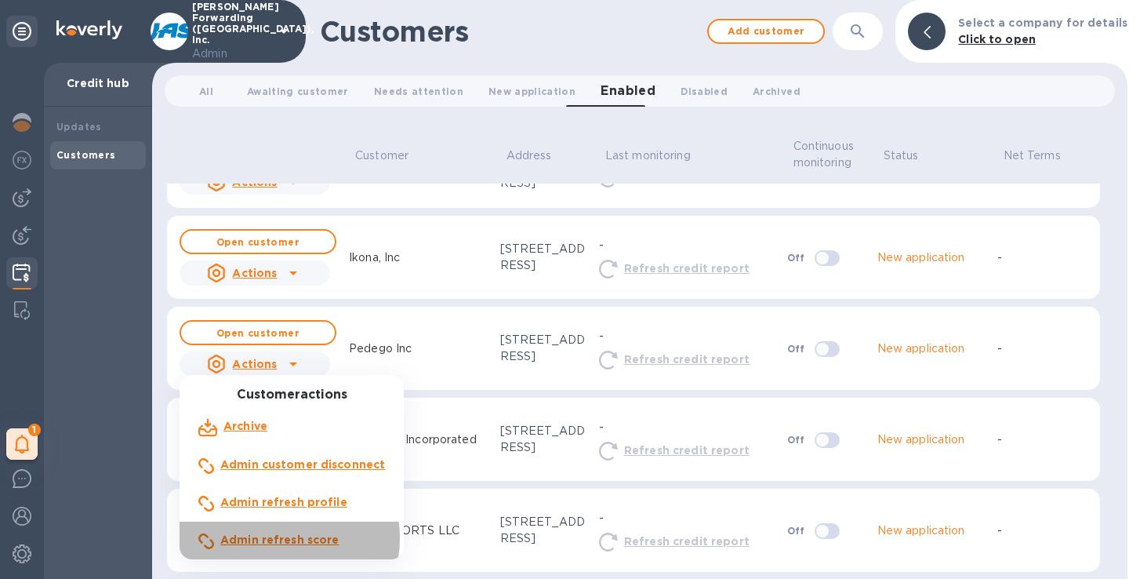
click at [272, 250] on b "Admin refresh score" at bounding box center [279, 539] width 119 height 13
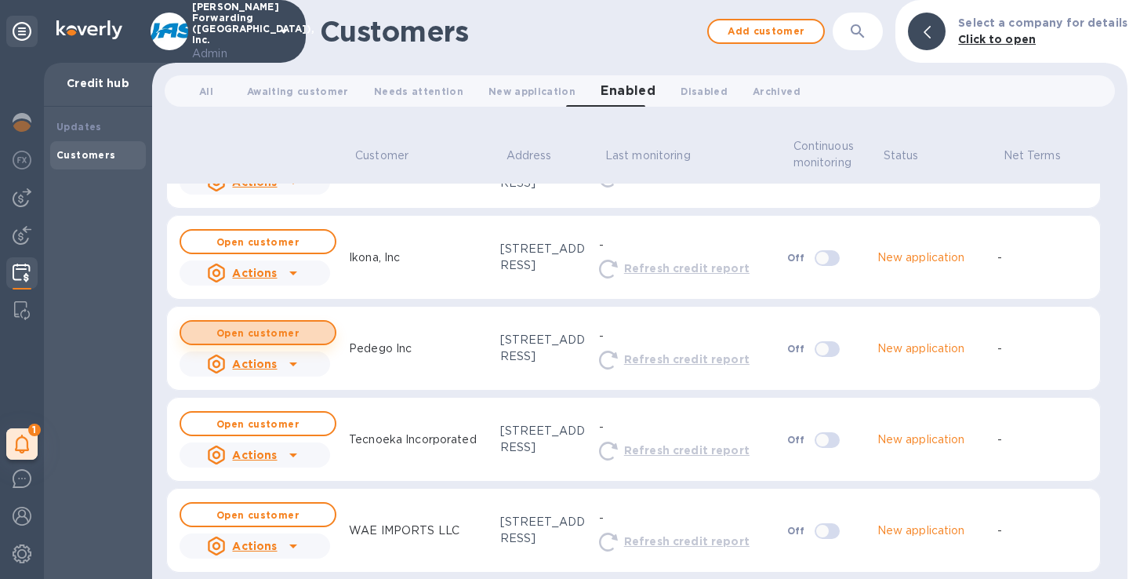
click at [286, 250] on b "Open customer" at bounding box center [257, 333] width 83 height 12
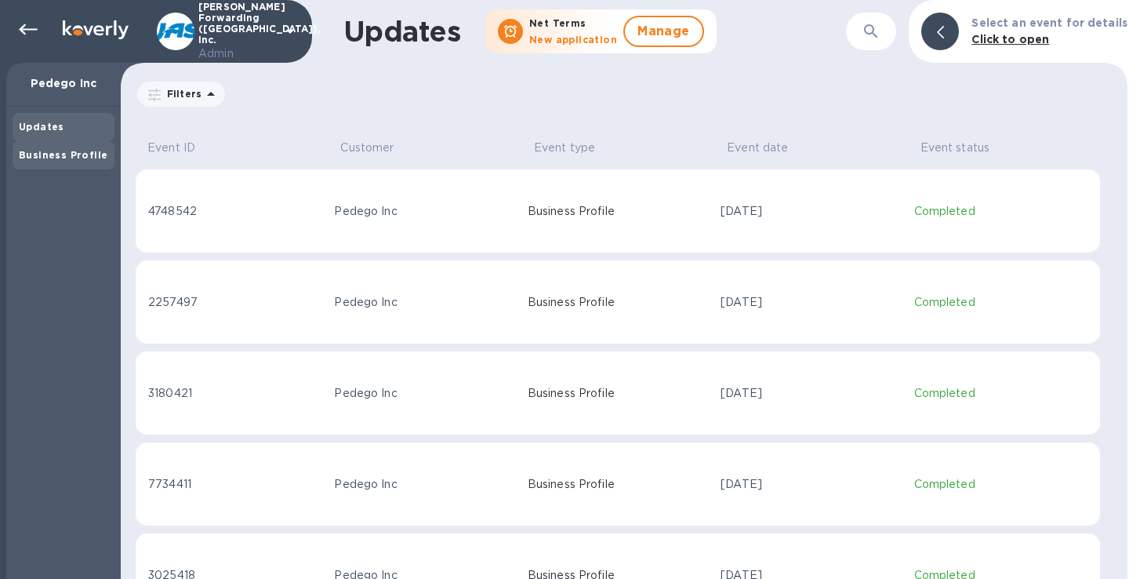
click at [24, 158] on b "Business Profile" at bounding box center [63, 155] width 89 height 12
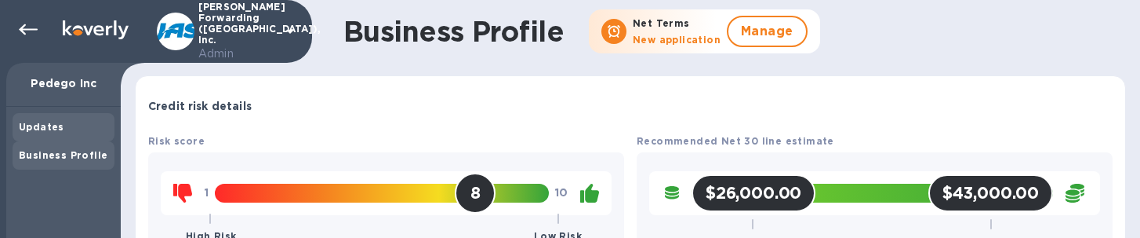
click at [79, 113] on div "Updates" at bounding box center [64, 127] width 102 height 28
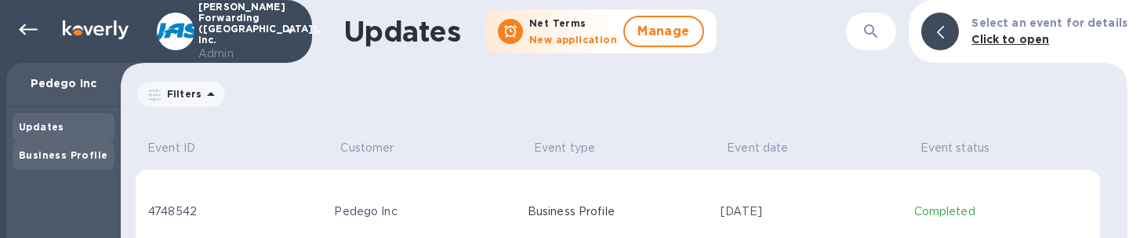
click at [64, 157] on b "Business Profile" at bounding box center [63, 155] width 89 height 12
